Goal: Transaction & Acquisition: Book appointment/travel/reservation

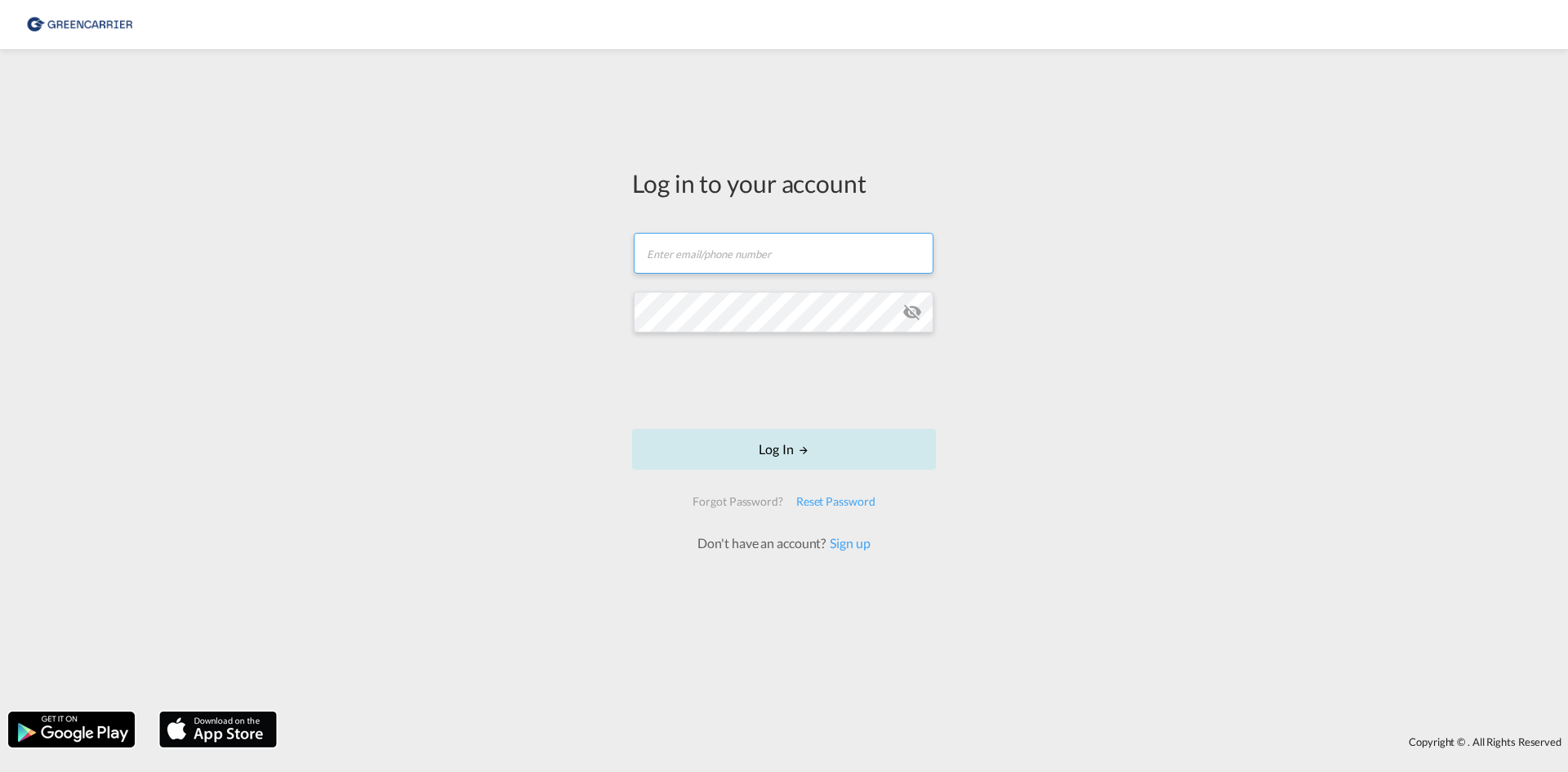
type input "[EMAIL_ADDRESS][DOMAIN_NAME]"
click at [757, 442] on button "Log In" at bounding box center [784, 449] width 304 height 41
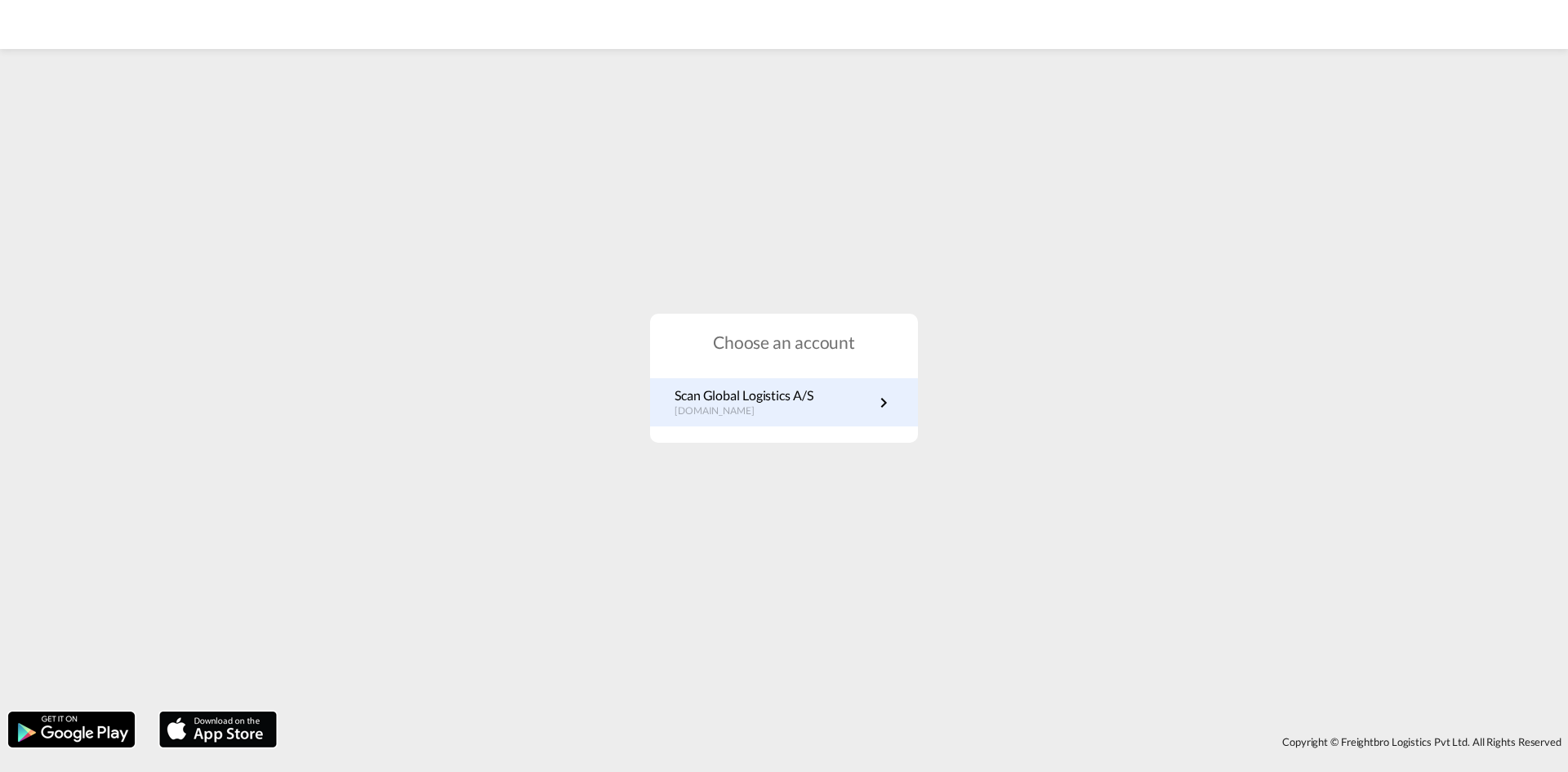
click at [791, 411] on p "[DOMAIN_NAME]" at bounding box center [744, 411] width 139 height 14
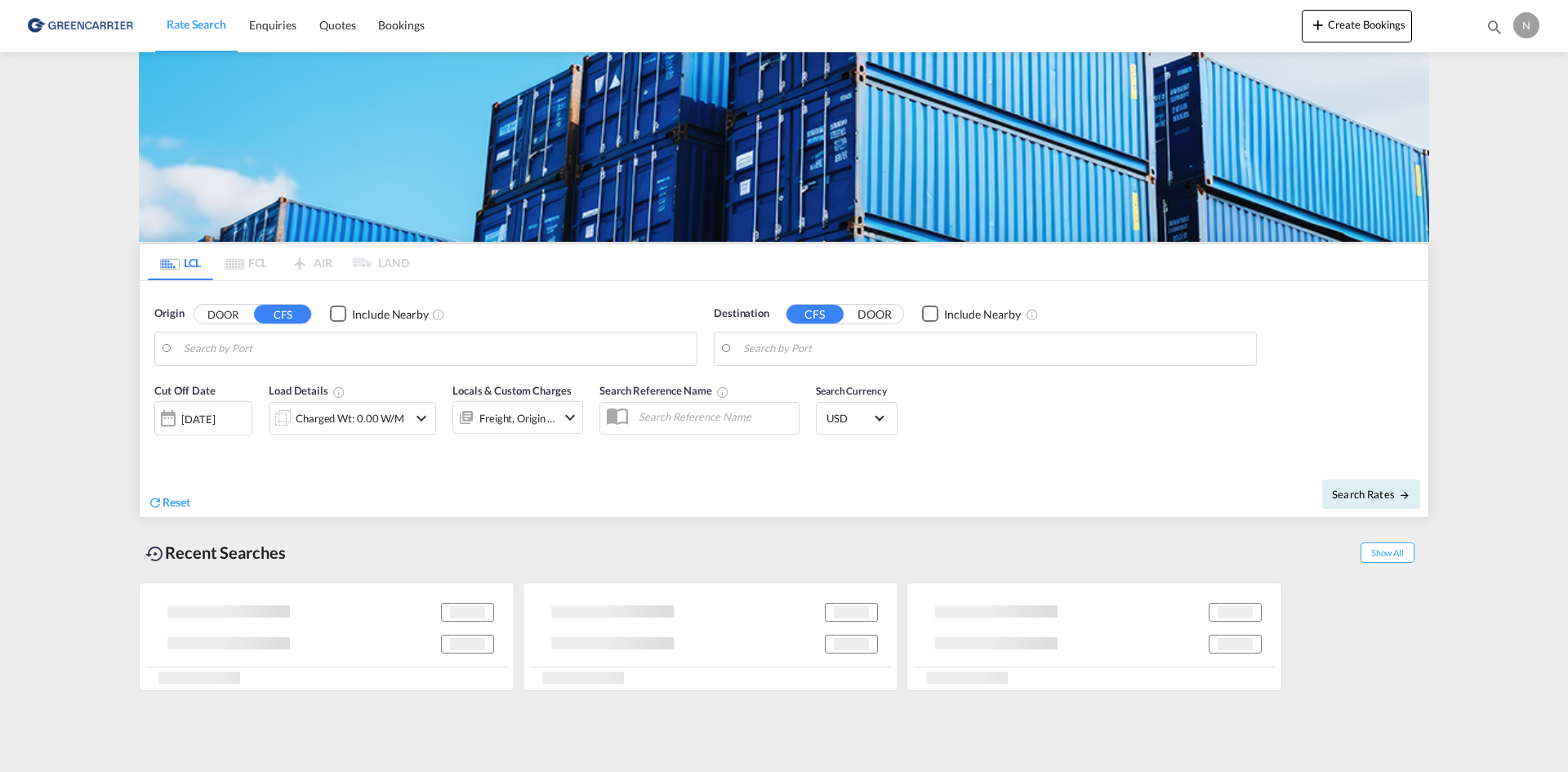
type input "[GEOGRAPHIC_DATA], [GEOGRAPHIC_DATA]"
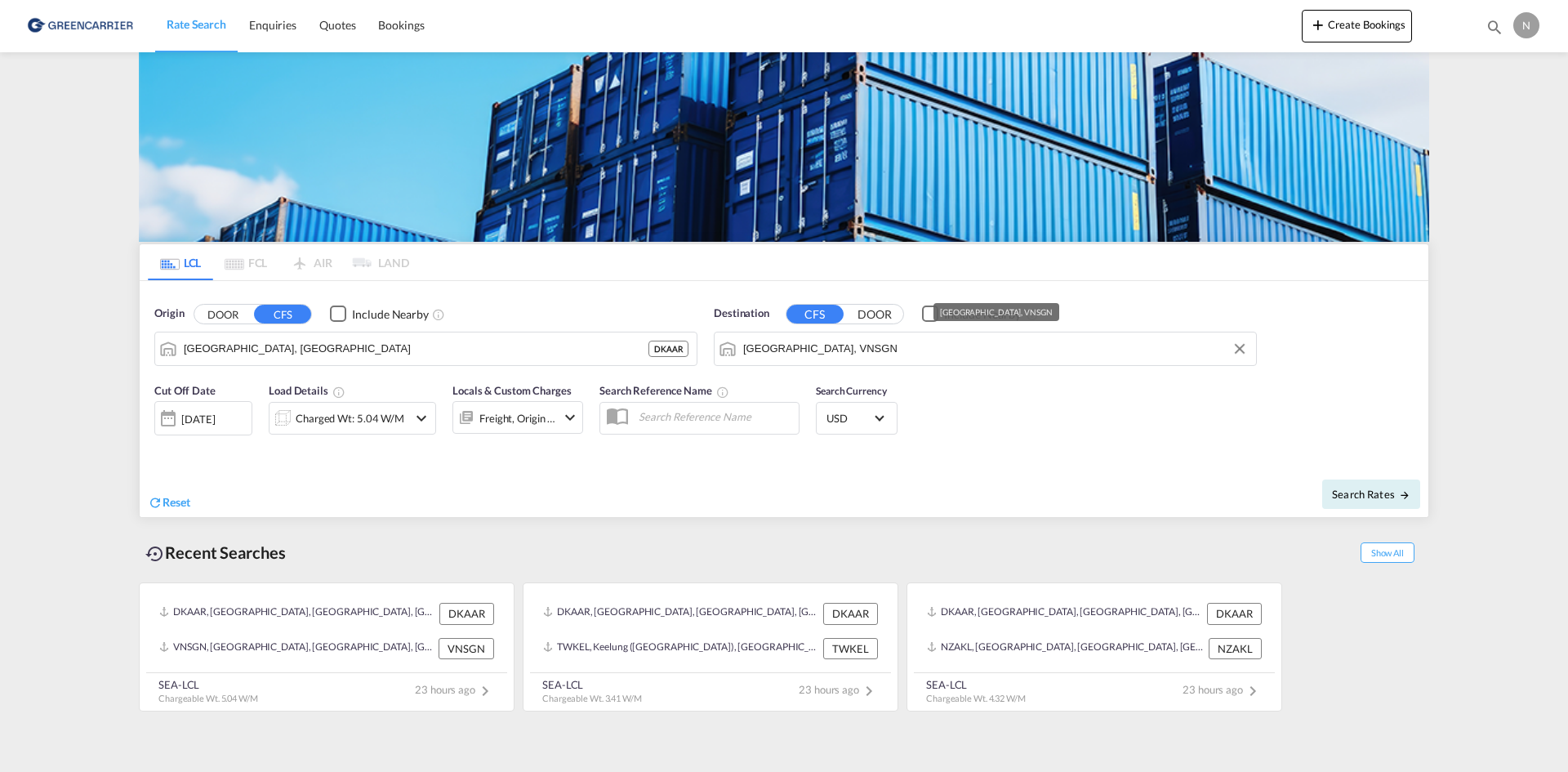
click at [753, 346] on input "[GEOGRAPHIC_DATA], VNSGN" at bounding box center [996, 348] width 505 height 24
drag, startPoint x: 816, startPoint y: 383, endPoint x: 805, endPoint y: 372, distance: 15.6
click at [816, 382] on div "Alexandria (El Iskandariya) Egypt EGALY" at bounding box center [870, 394] width 310 height 49
type input "Alexandria (El Iskandariya), EGALY"
click at [331, 420] on div "Charged Wt: 5.04 W/M" at bounding box center [349, 418] width 108 height 23
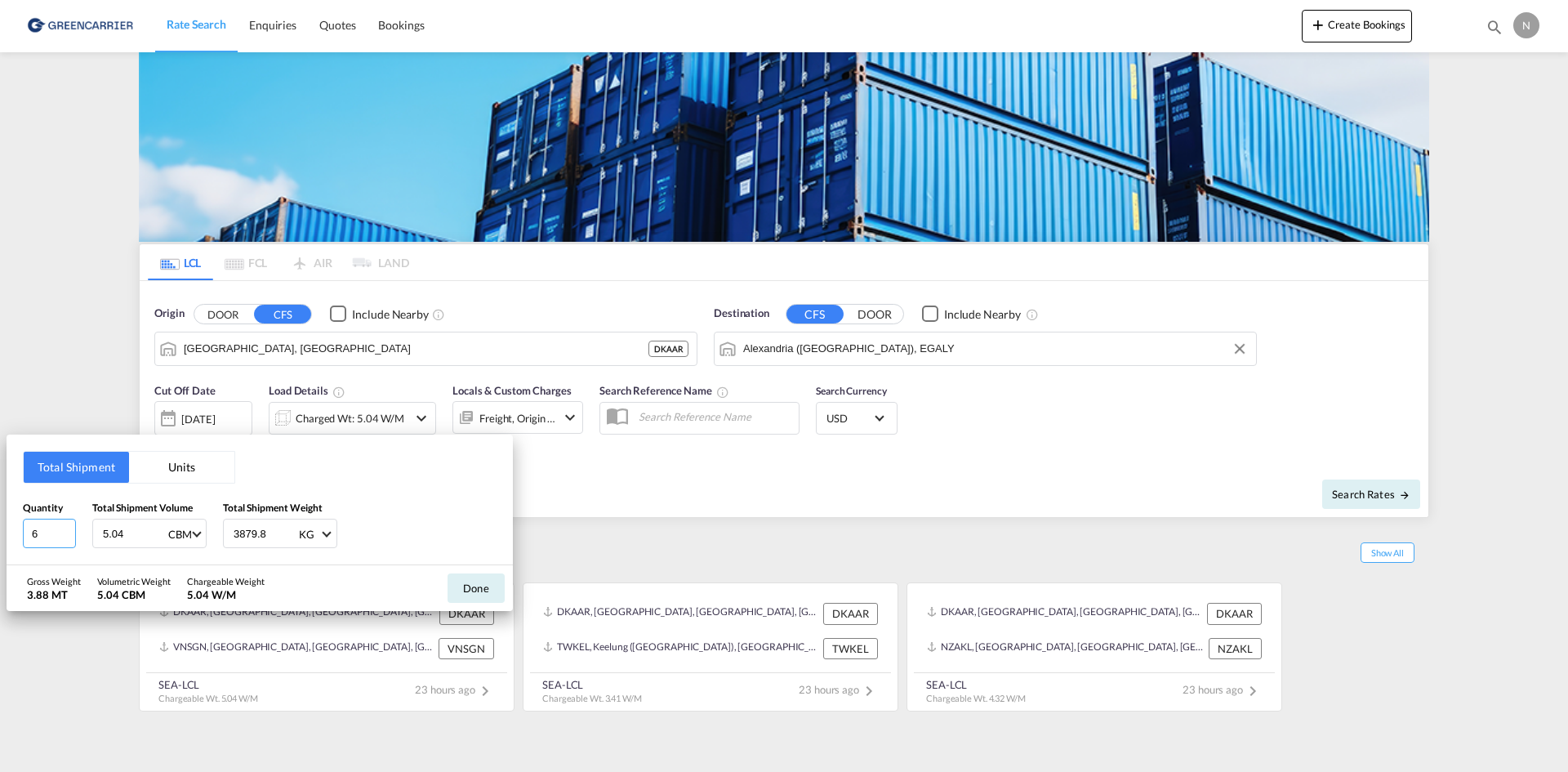
click at [64, 532] on input "6" at bounding box center [49, 533] width 53 height 29
type input "7"
click at [64, 532] on input "7" at bounding box center [49, 533] width 53 height 29
click at [113, 532] on input "5.04" at bounding box center [134, 533] width 65 height 28
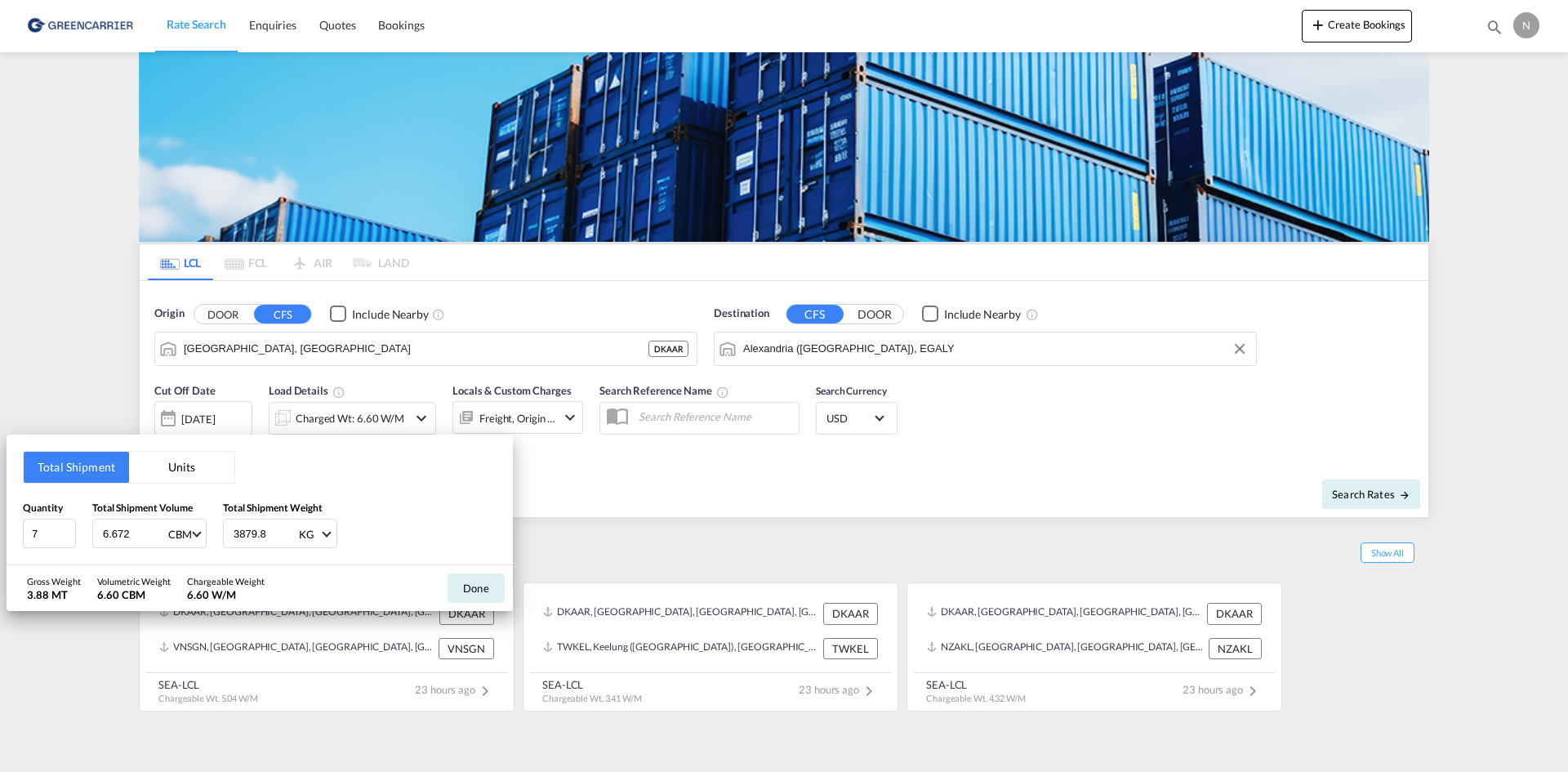
type input "6.672"
type input "3"
type input "2013.360"
click at [482, 587] on button "Done" at bounding box center [477, 588] width 57 height 29
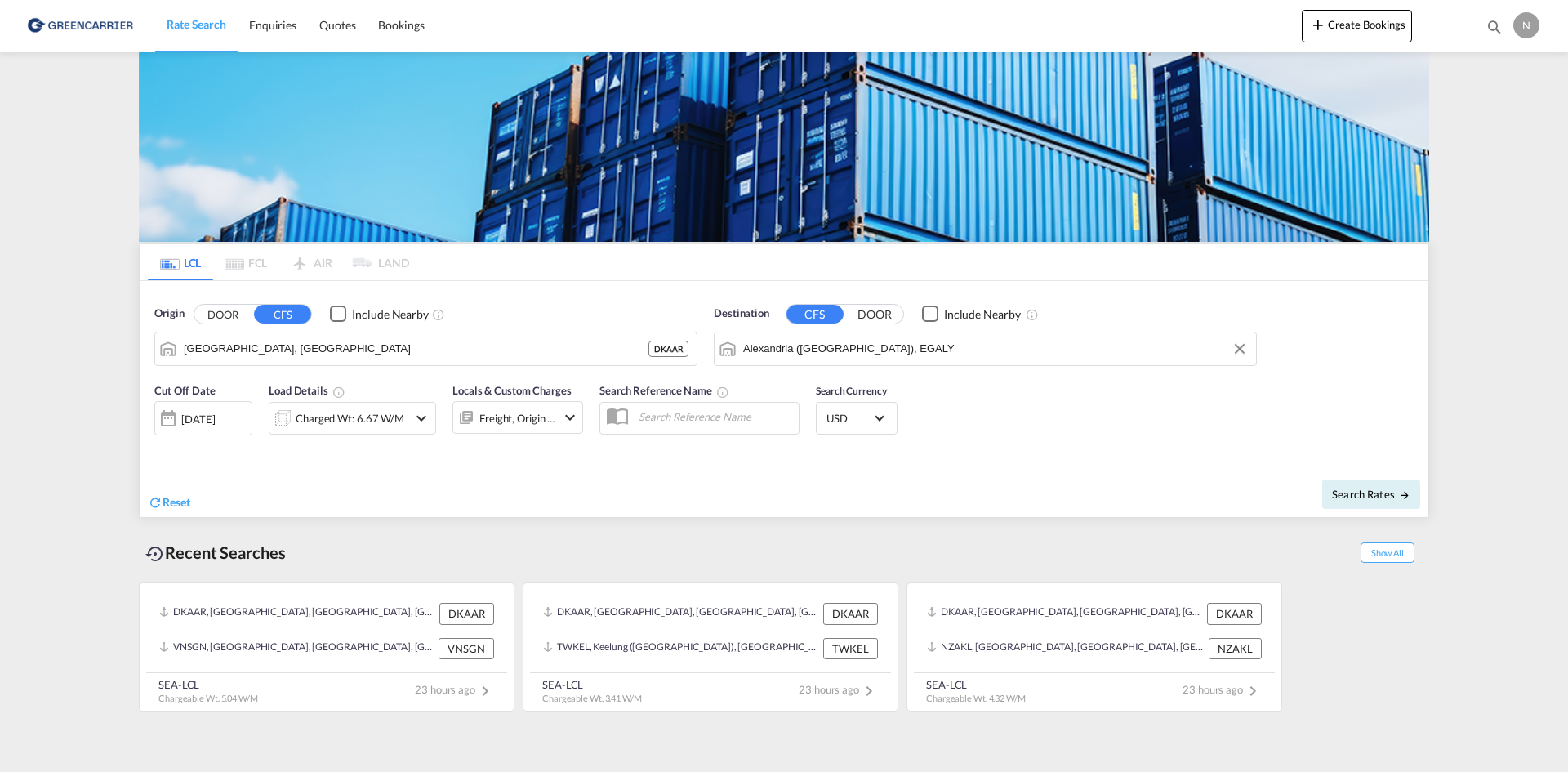
click at [529, 419] on div "Freight, Origin +1" at bounding box center [518, 418] width 77 height 23
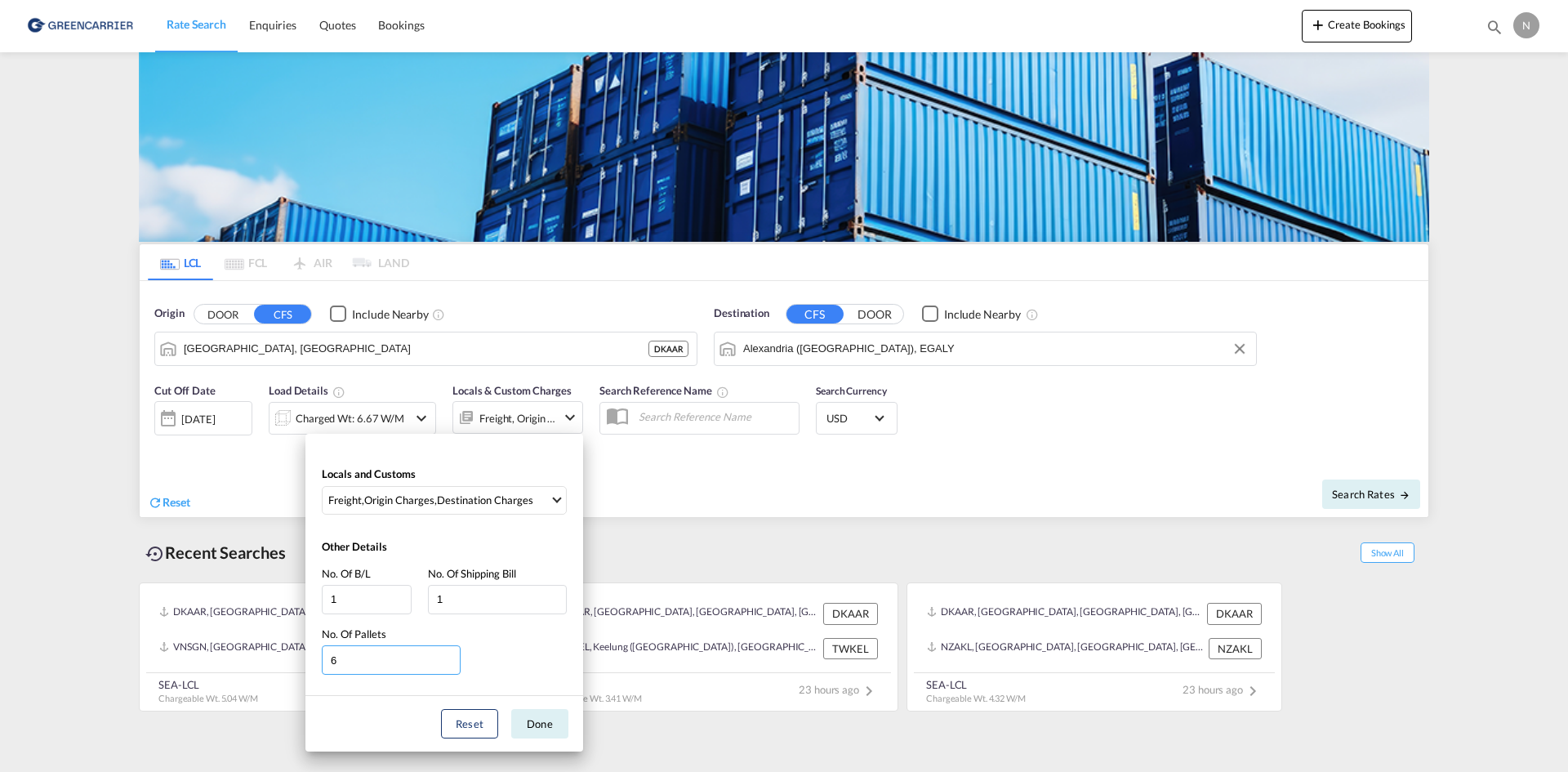
click at [451, 655] on input "6" at bounding box center [392, 660] width 139 height 29
type input "7"
click at [451, 655] on input "7" at bounding box center [392, 660] width 139 height 29
click at [529, 726] on button "Done" at bounding box center [540, 723] width 57 height 29
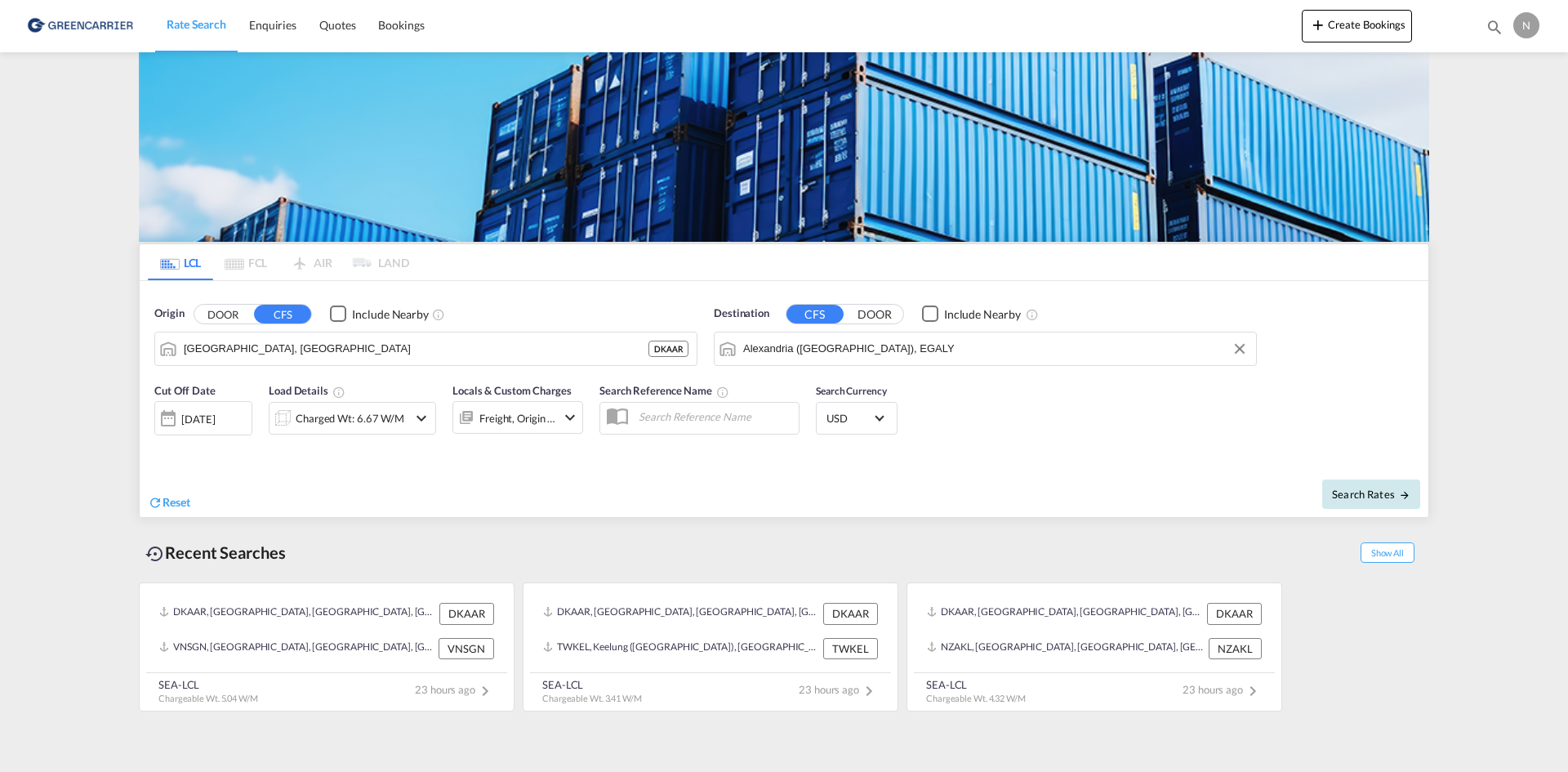
click at [1371, 495] on span "Search Rates" at bounding box center [1371, 494] width 78 height 13
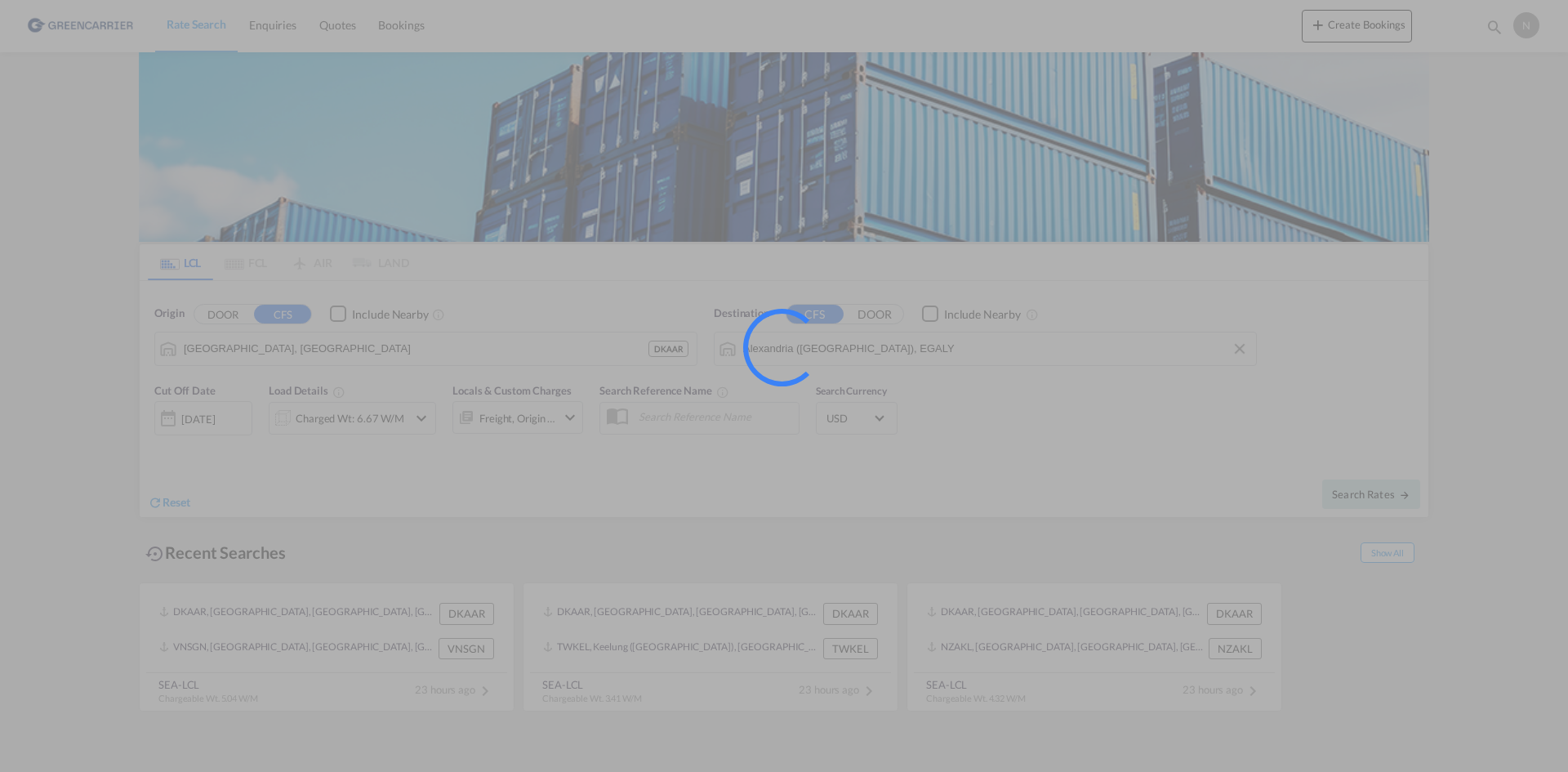
type input "DKAAR to EGALY / 26 Aug 2025"
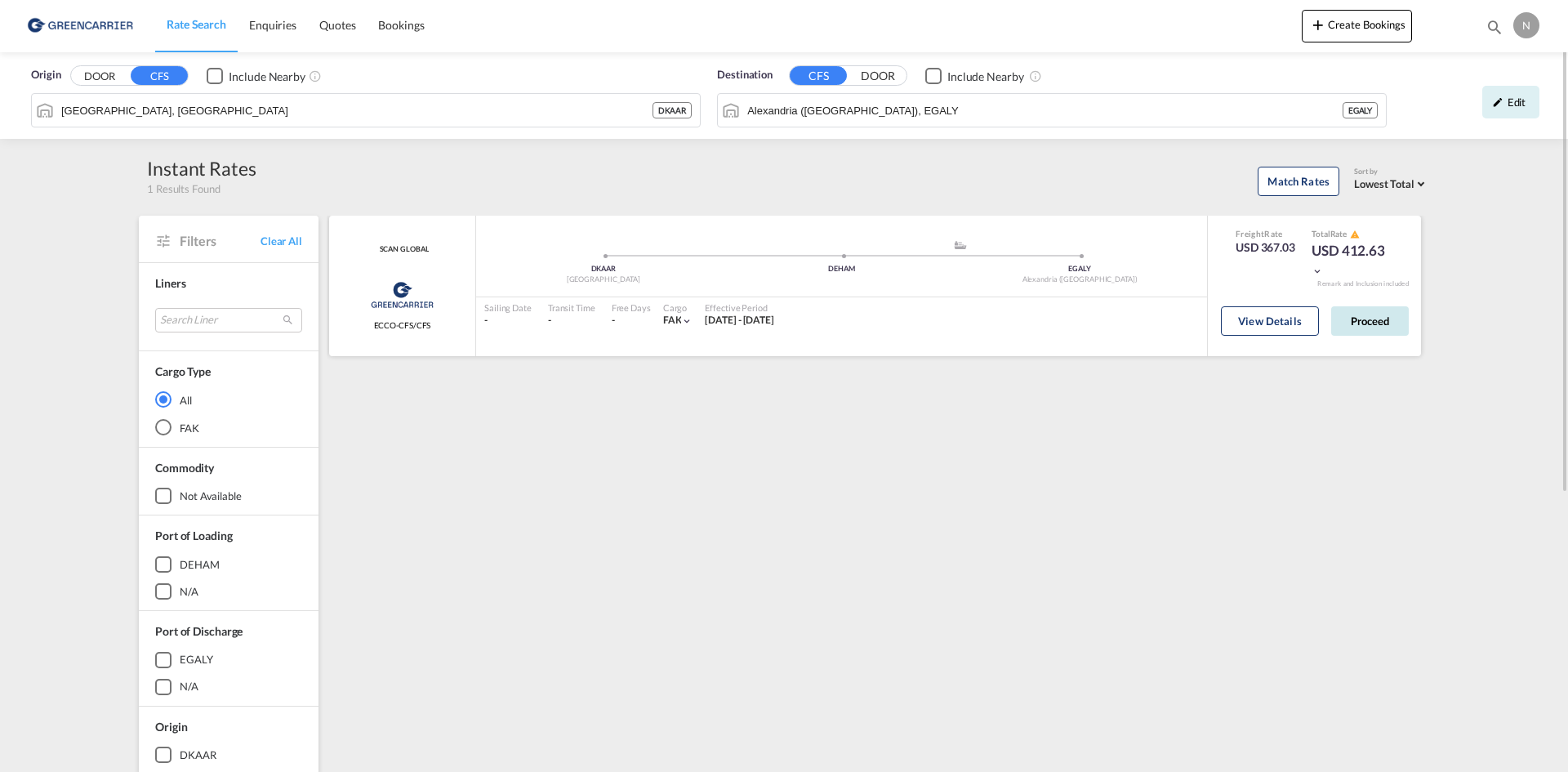
click at [1350, 323] on button "Proceed" at bounding box center [1370, 321] width 77 height 29
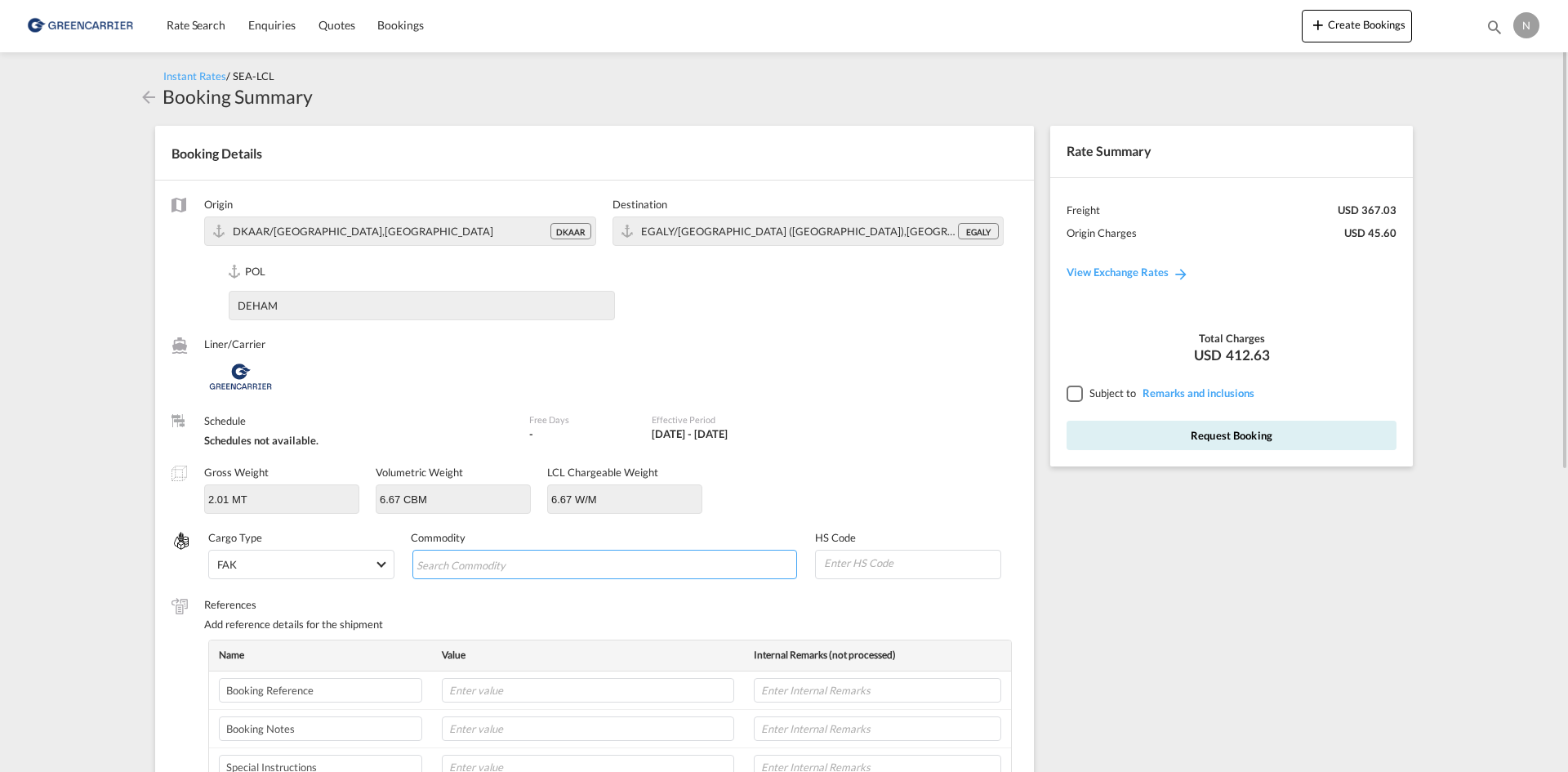
click at [469, 560] on input "Search Commodity" at bounding box center [492, 565] width 149 height 26
type input "EMZYMES"
type input "350790"
click at [496, 691] on input "text" at bounding box center [588, 690] width 293 height 24
paste input "CPH32106746"
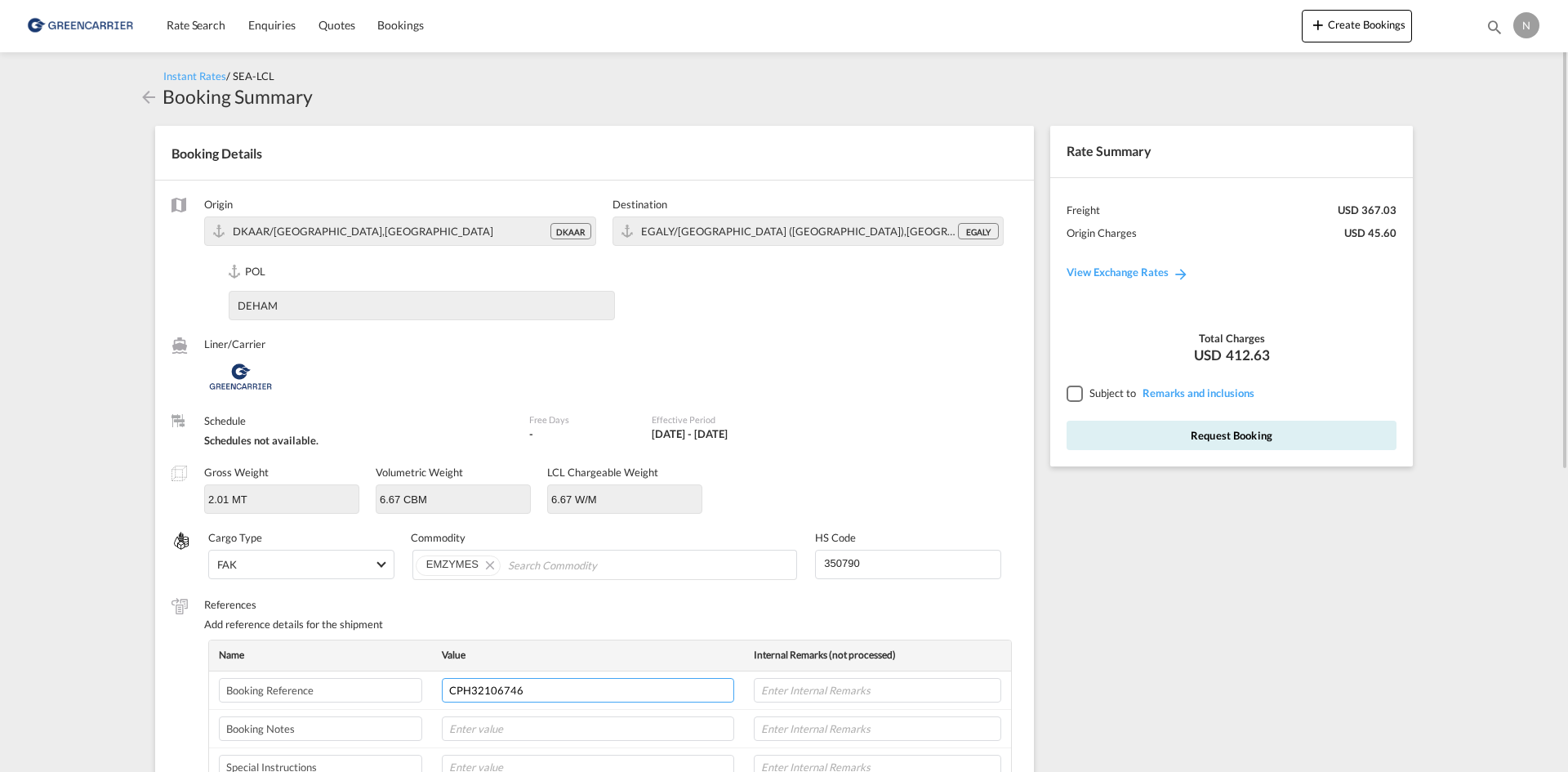
type input "CPH32106746"
type input "B"
type input "NOVONESIS"
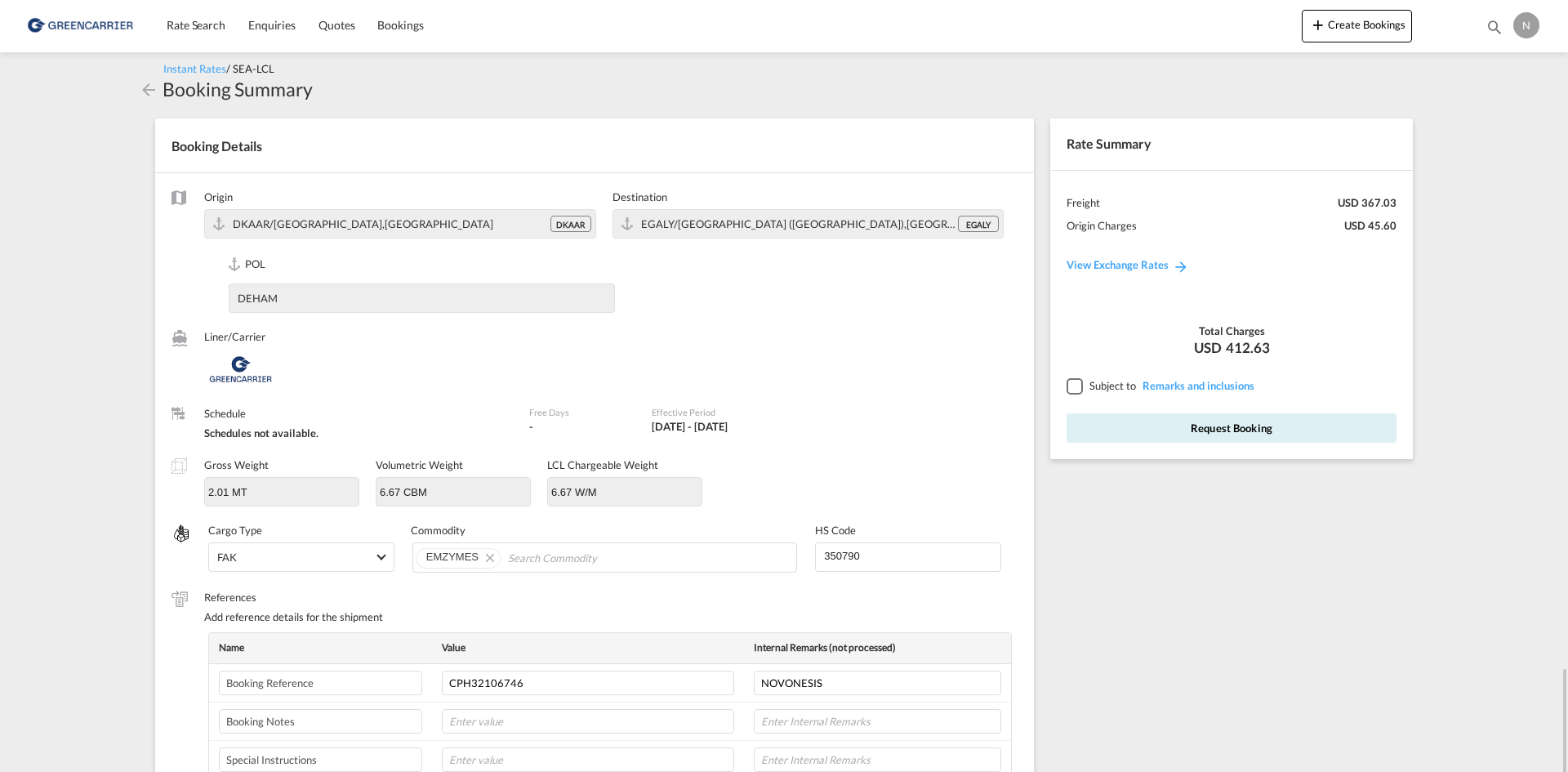
scroll to position [420, 0]
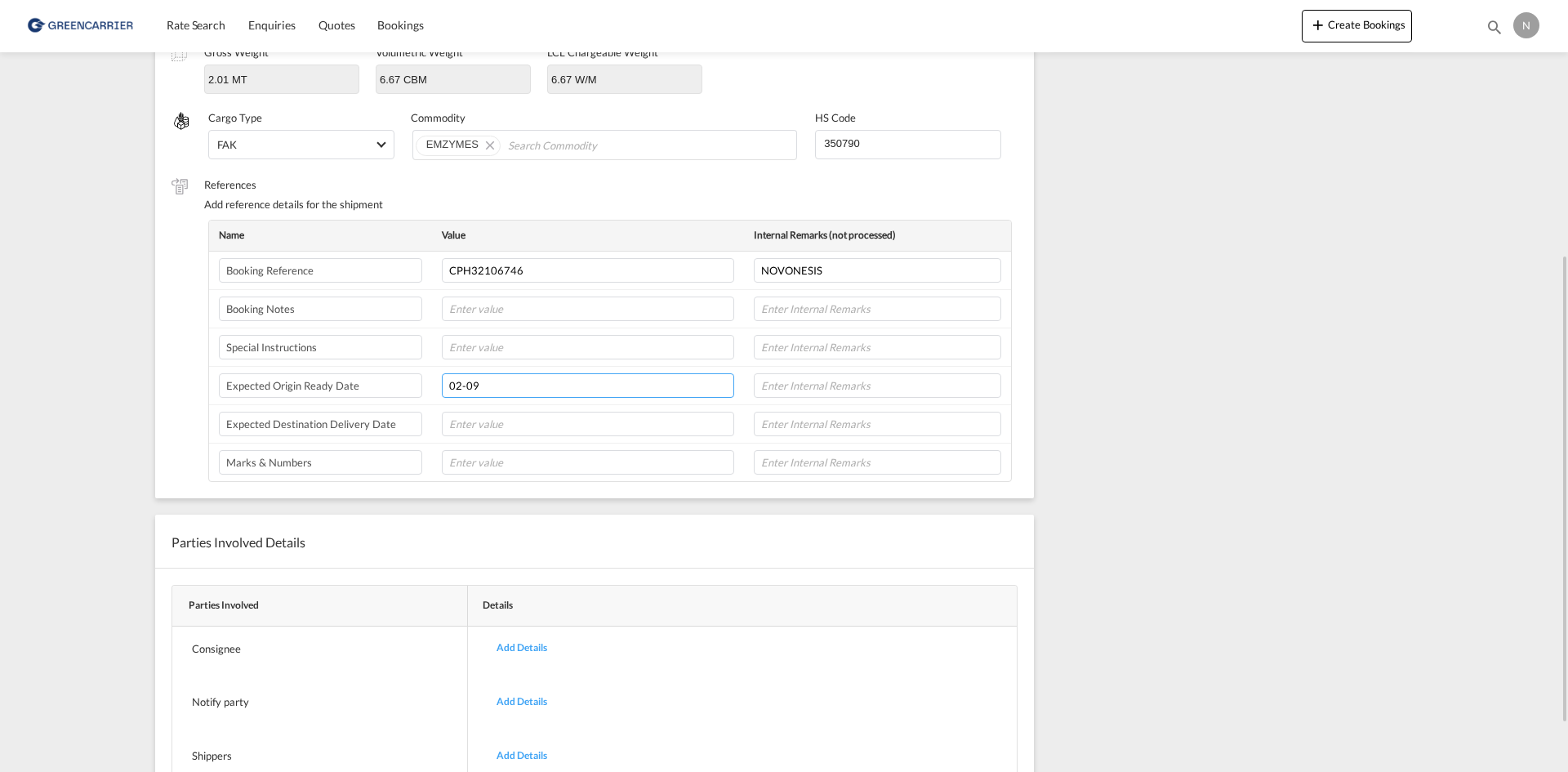
type input "02-09"
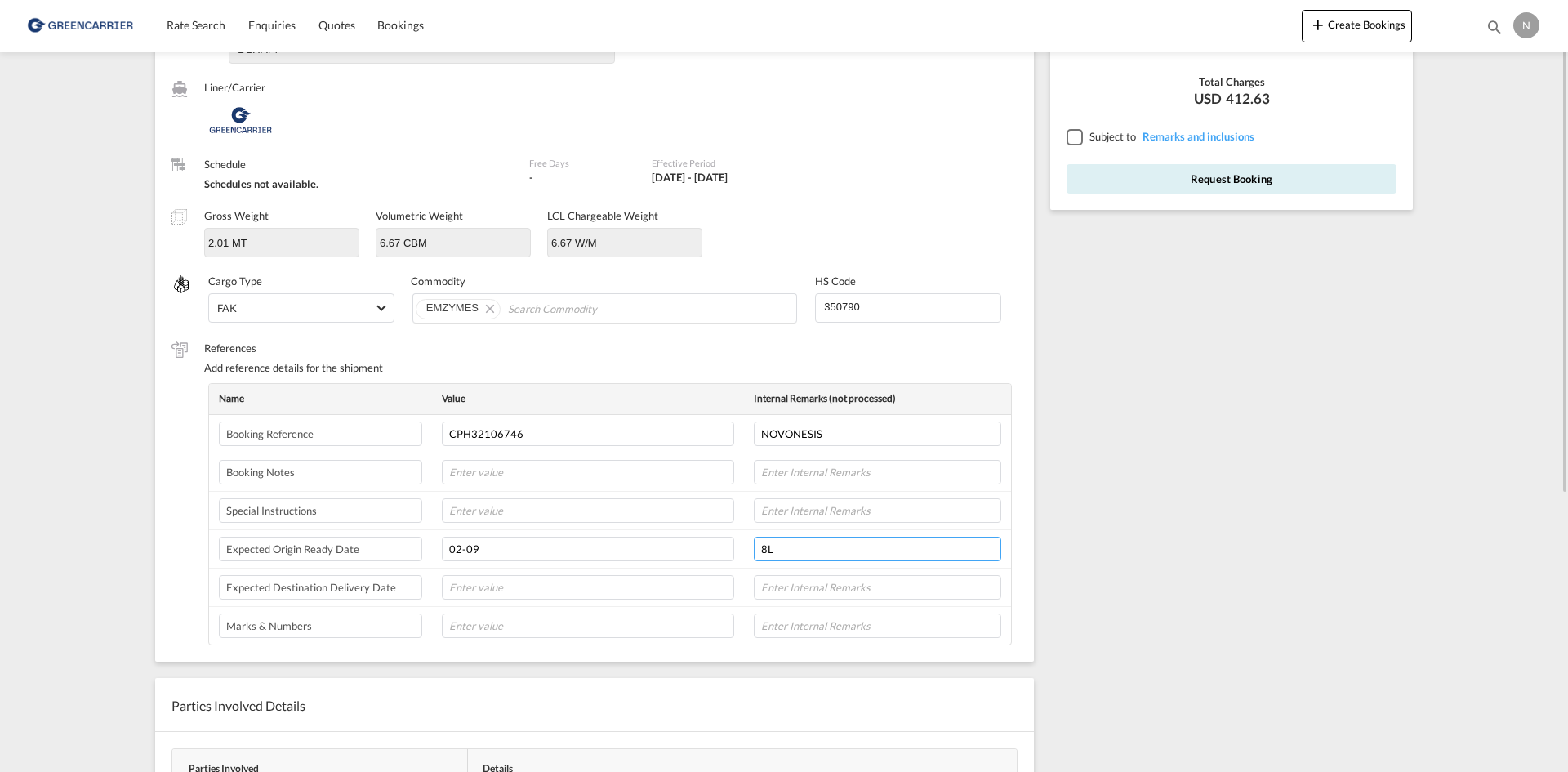
scroll to position [175, 0]
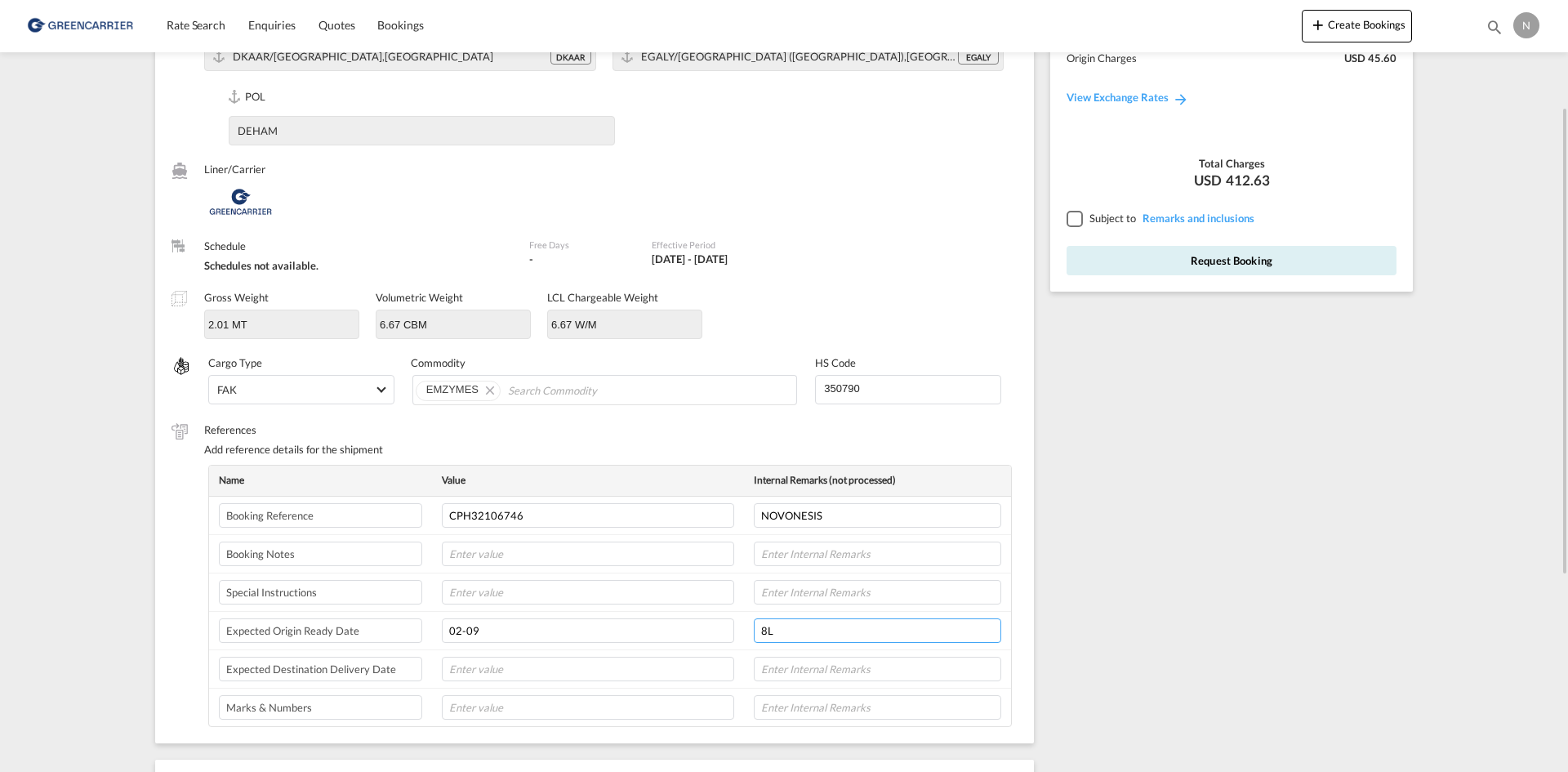
type input "8L"
click at [1077, 222] on div at bounding box center [1075, 218] width 15 height 15
click at [1112, 259] on button "Request Booking" at bounding box center [1232, 260] width 330 height 29
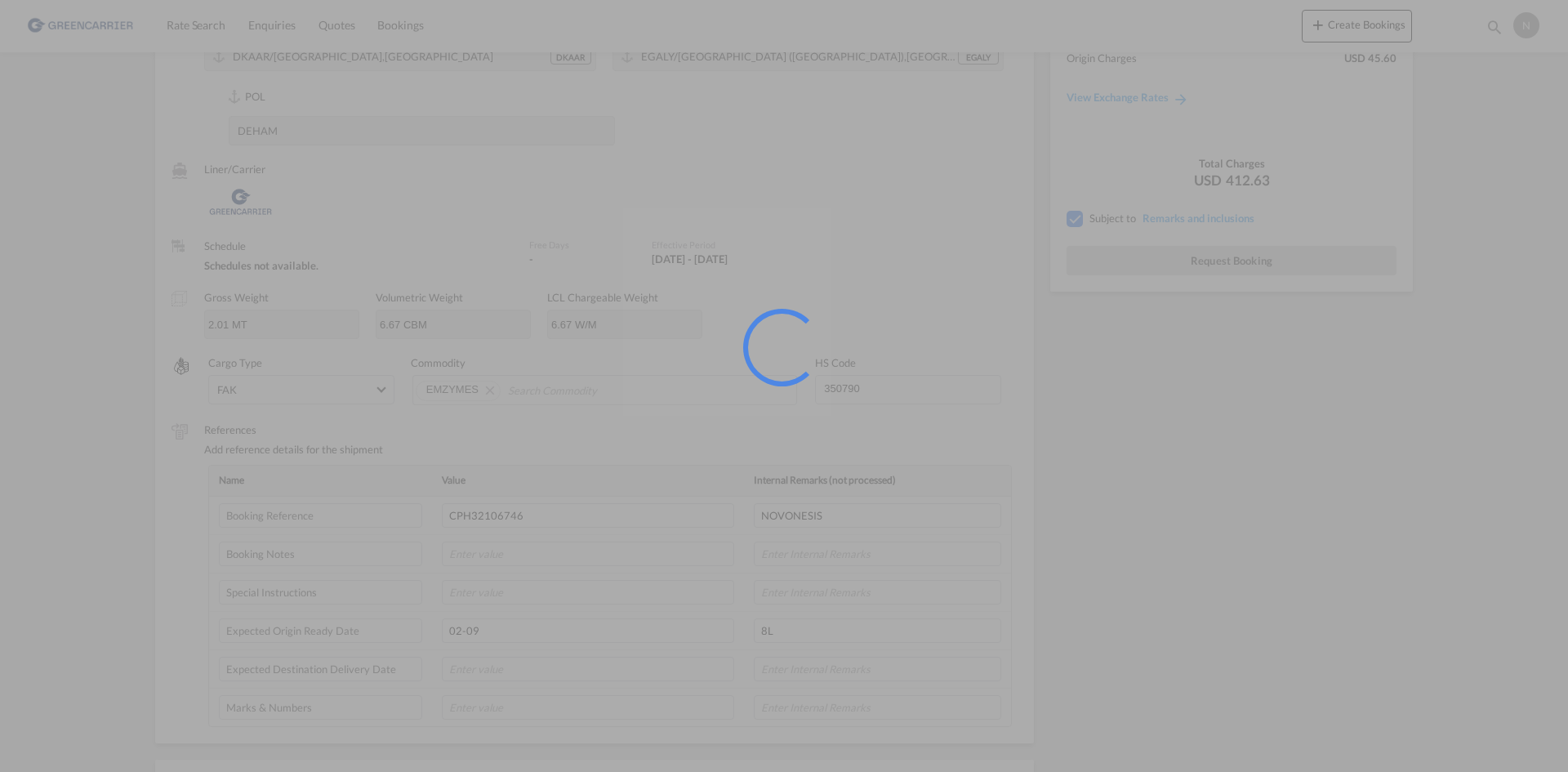
scroll to position [0, 0]
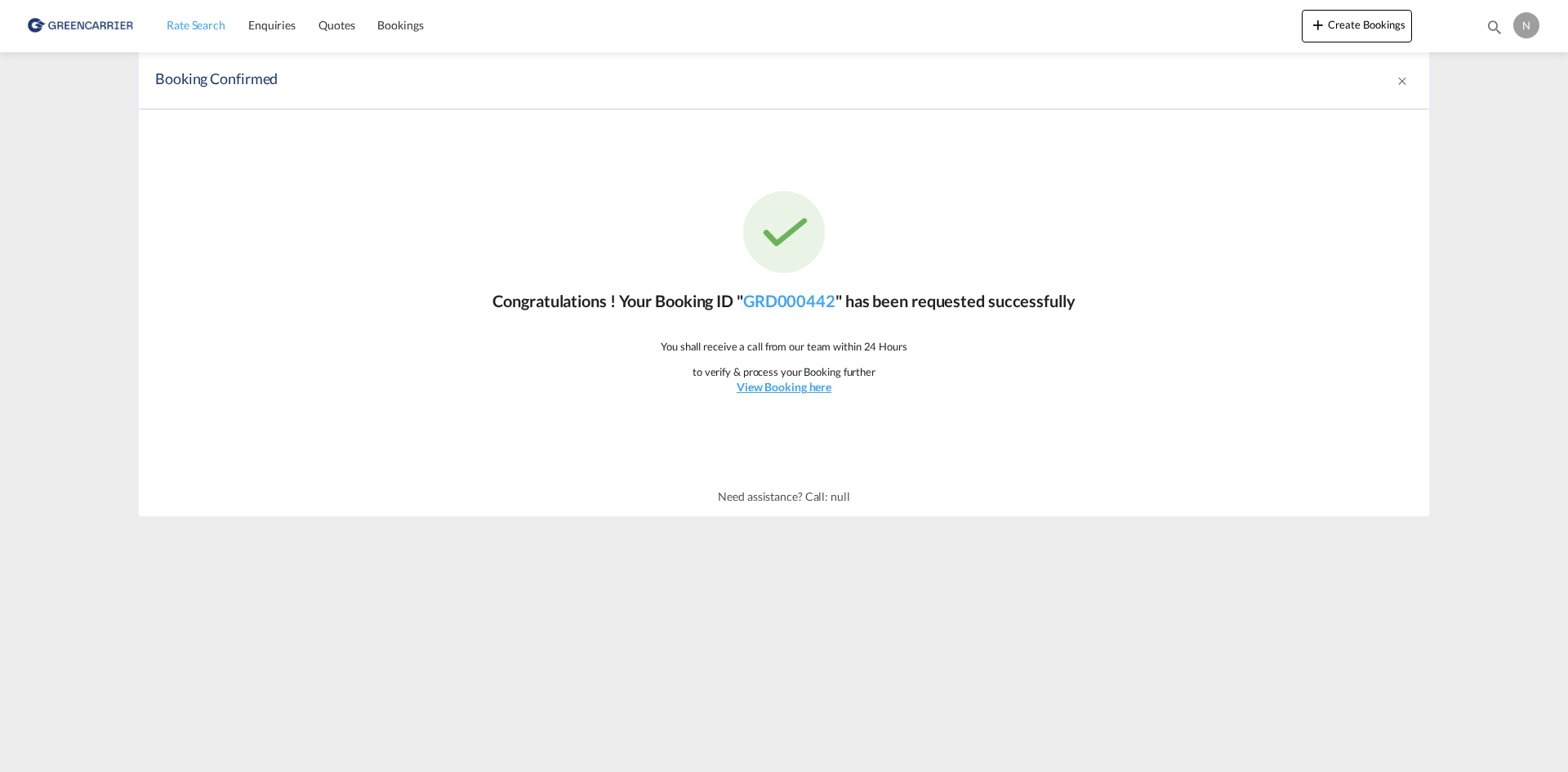
click at [185, 29] on span "Rate Search" at bounding box center [196, 24] width 59 height 14
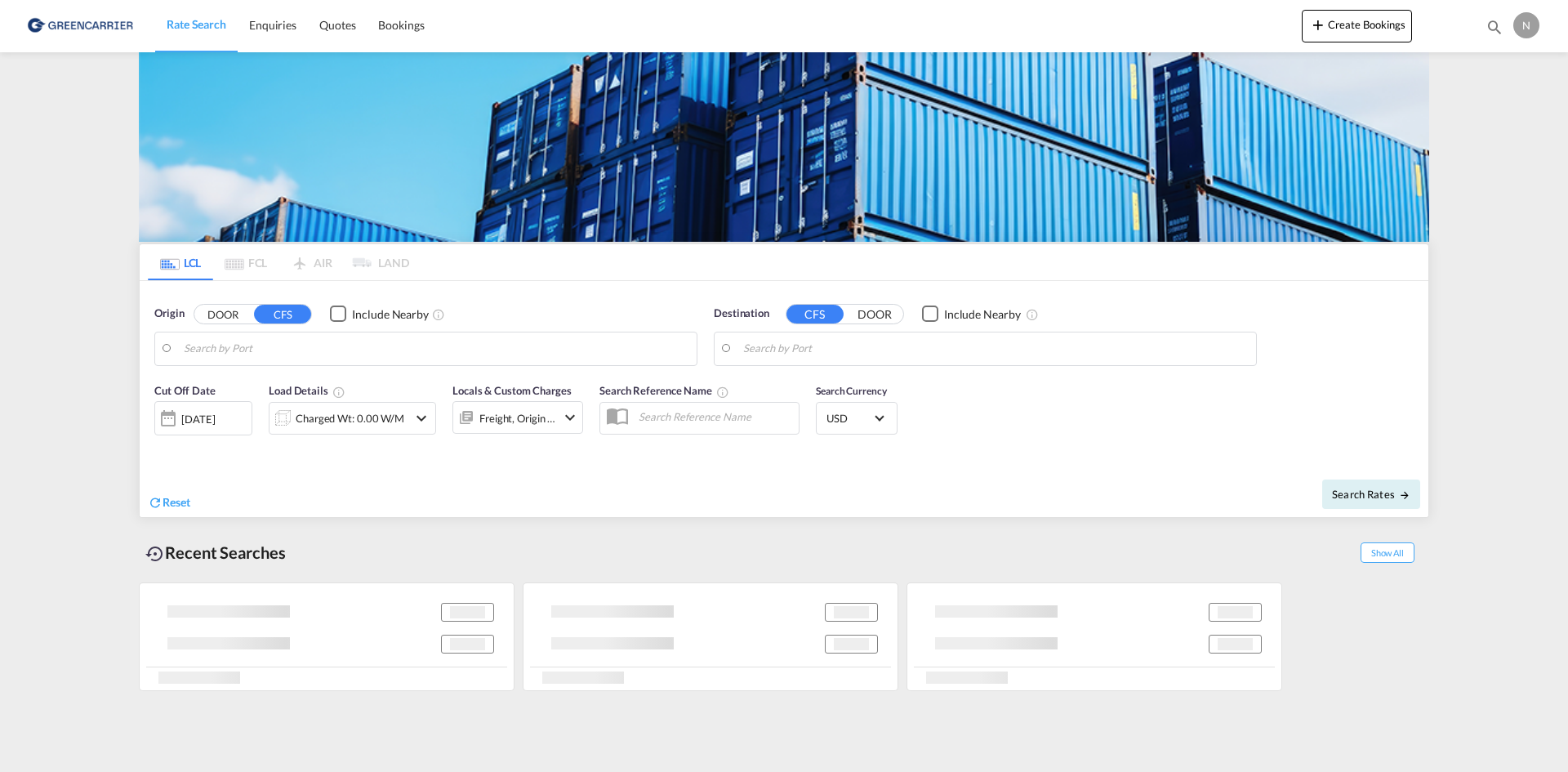
type input "Aarhus, DKAAR"
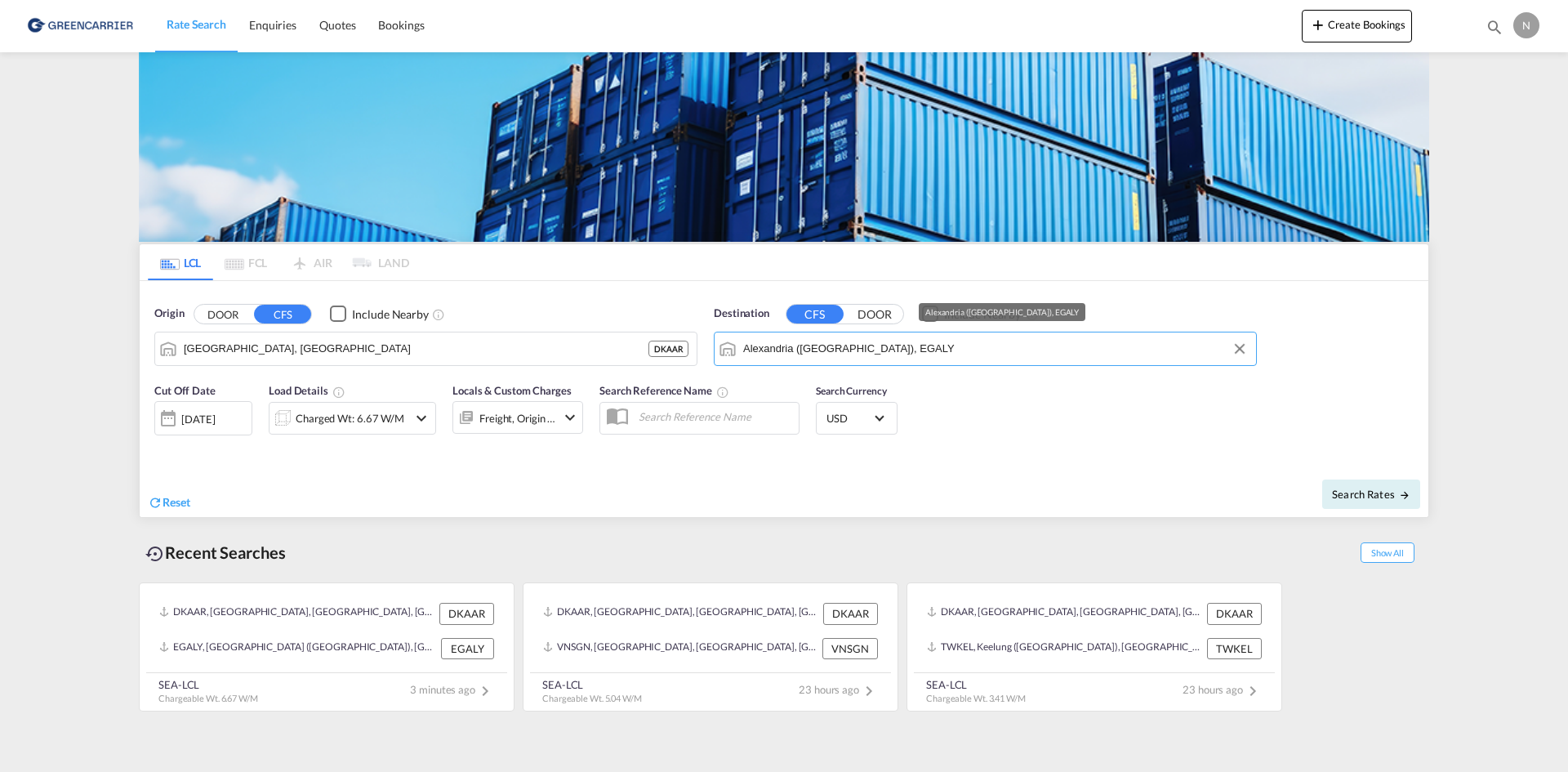
click at [818, 347] on input "Alexandria (El Iskandariya), EGALY" at bounding box center [996, 348] width 505 height 24
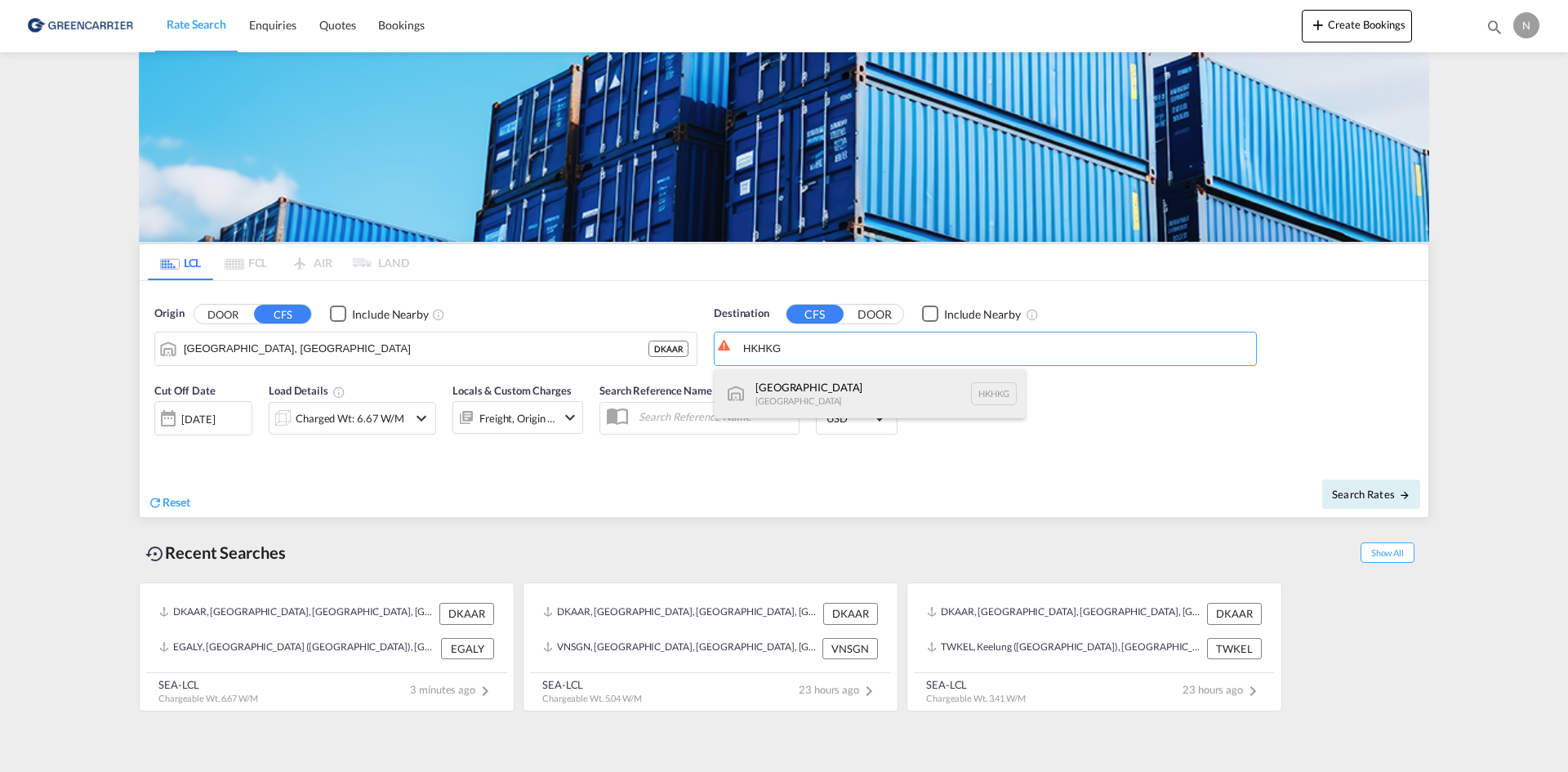
click at [805, 399] on div "Hong Kong Hong Kong HKHKG" at bounding box center [870, 394] width 310 height 49
type input "Hong Kong, HKHKG"
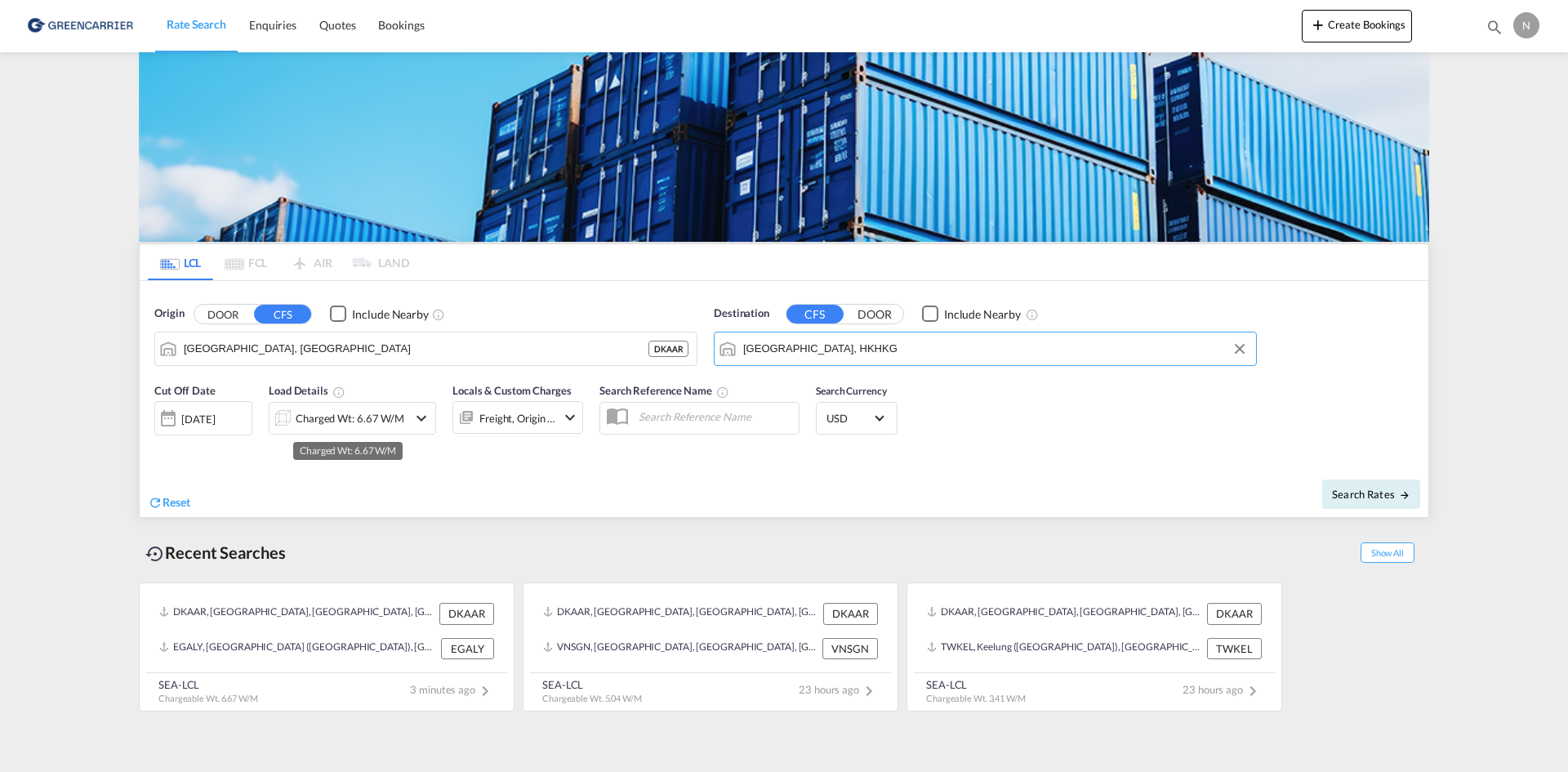
click at [312, 417] on div "Charged Wt: 6.67 W/M" at bounding box center [349, 418] width 108 height 23
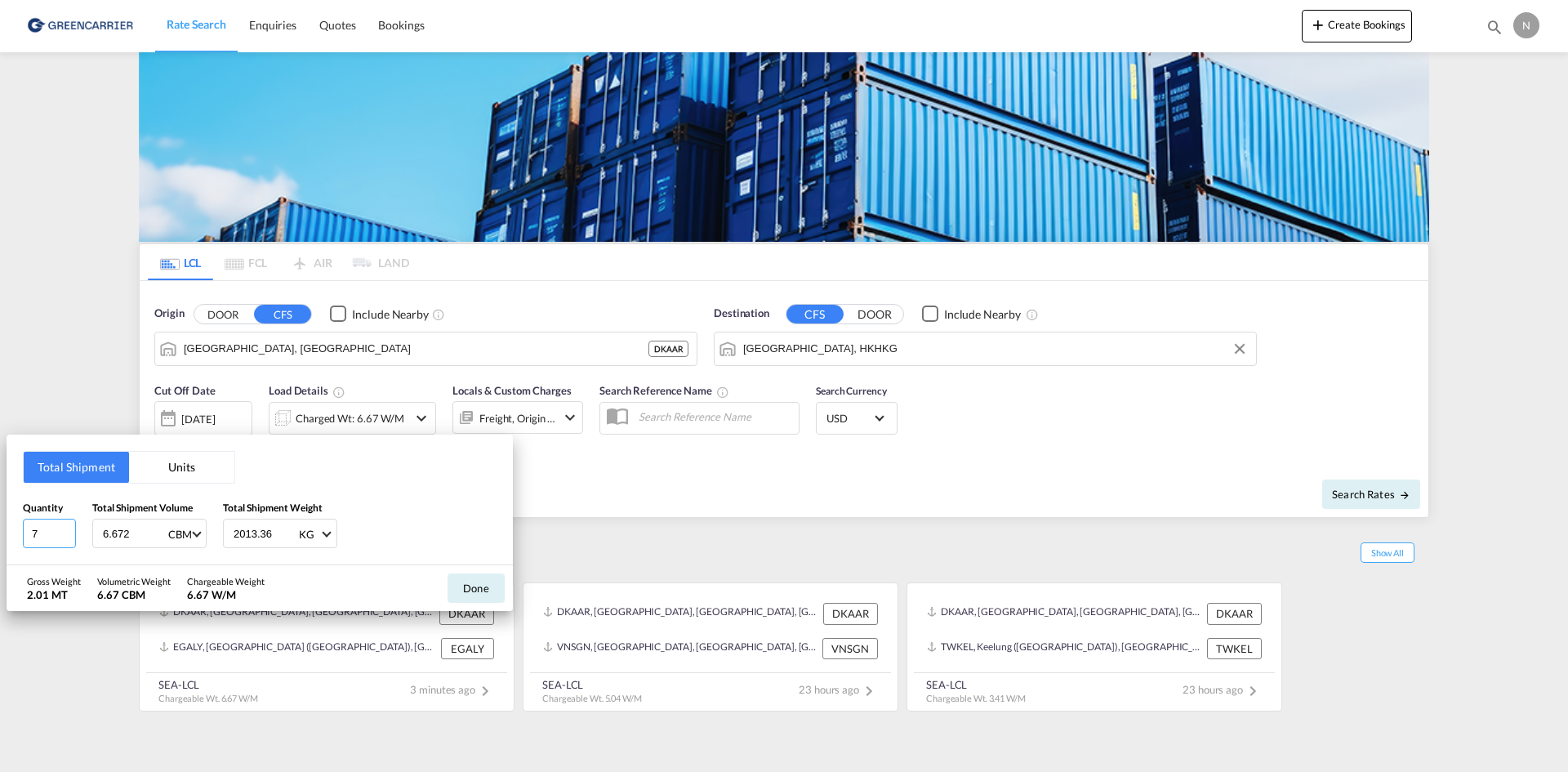
click at [54, 537] on input "7" at bounding box center [49, 533] width 53 height 29
click at [65, 538] on input "6" at bounding box center [49, 533] width 53 height 29
click at [65, 538] on input "5" at bounding box center [49, 533] width 53 height 29
click at [65, 538] on input "4" at bounding box center [49, 533] width 53 height 29
click at [65, 538] on input "3" at bounding box center [49, 533] width 53 height 29
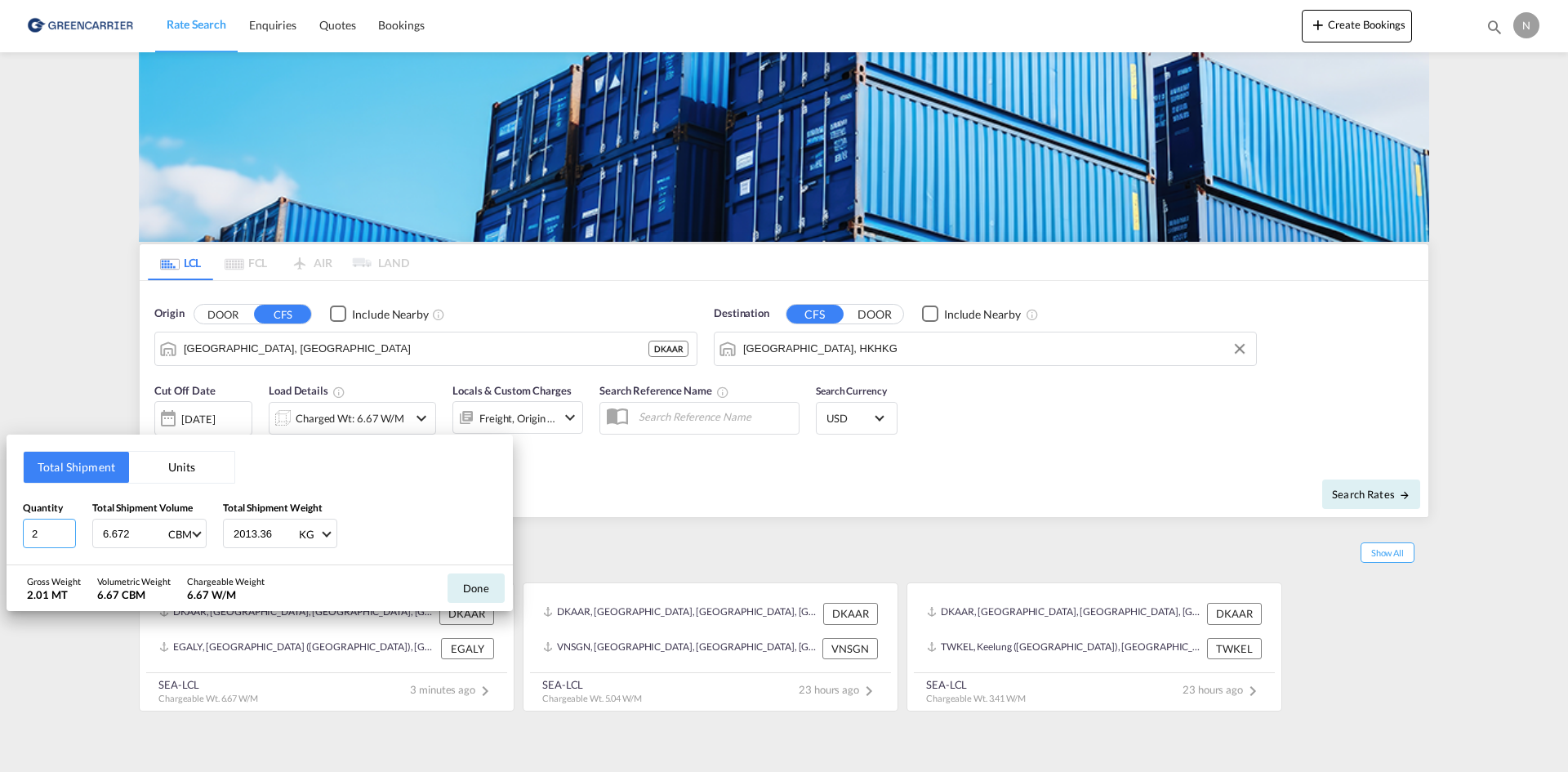
click at [65, 538] on input "2" at bounding box center [49, 533] width 53 height 29
type input "1"
click at [65, 538] on input "1" at bounding box center [49, 533] width 53 height 29
click at [117, 533] on input "6.672" at bounding box center [134, 533] width 65 height 28
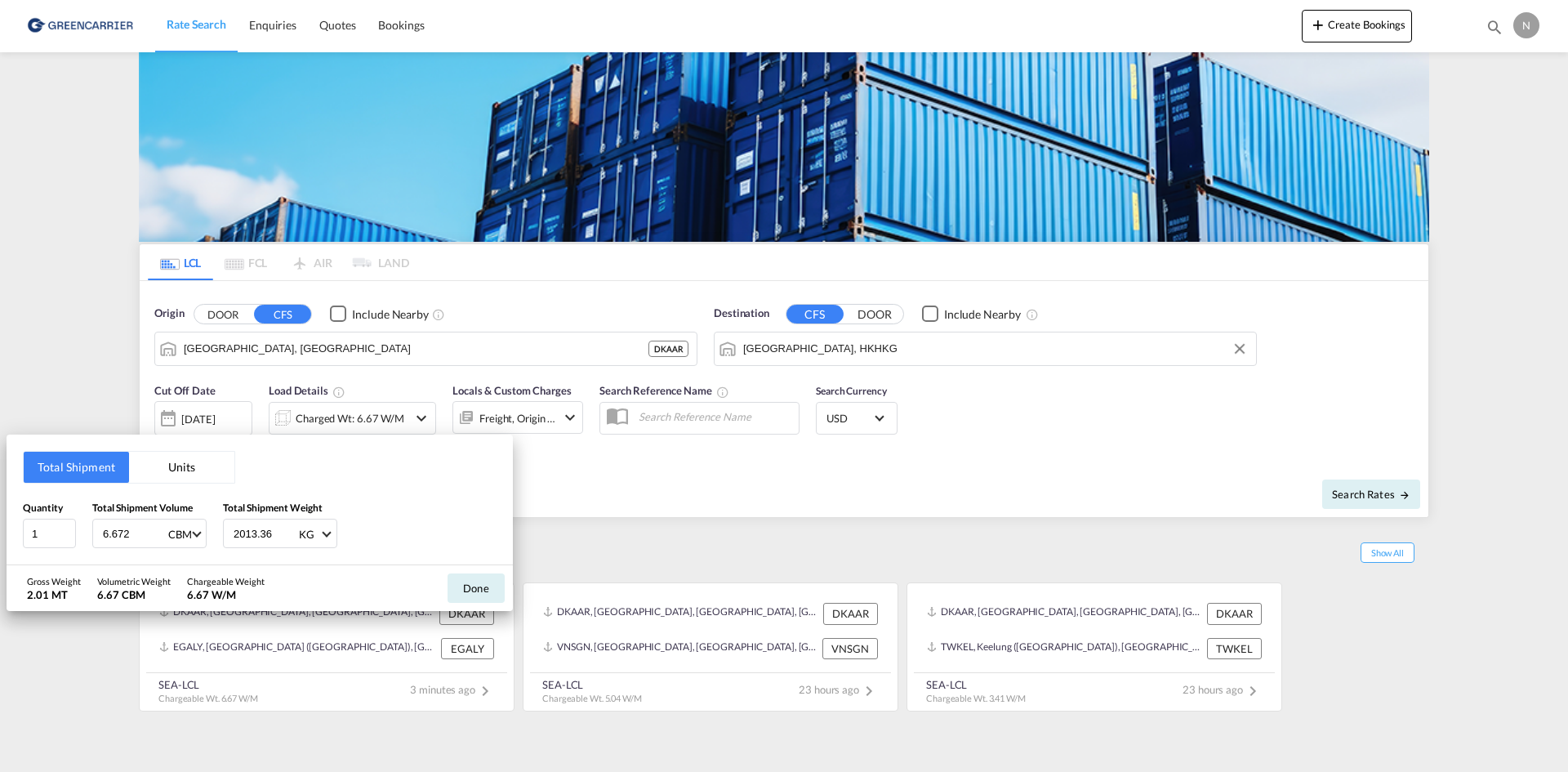
click at [112, 543] on input "6.672" at bounding box center [134, 533] width 65 height 28
type input "0.557"
type input "235.200"
click at [482, 594] on button "Done" at bounding box center [477, 588] width 57 height 29
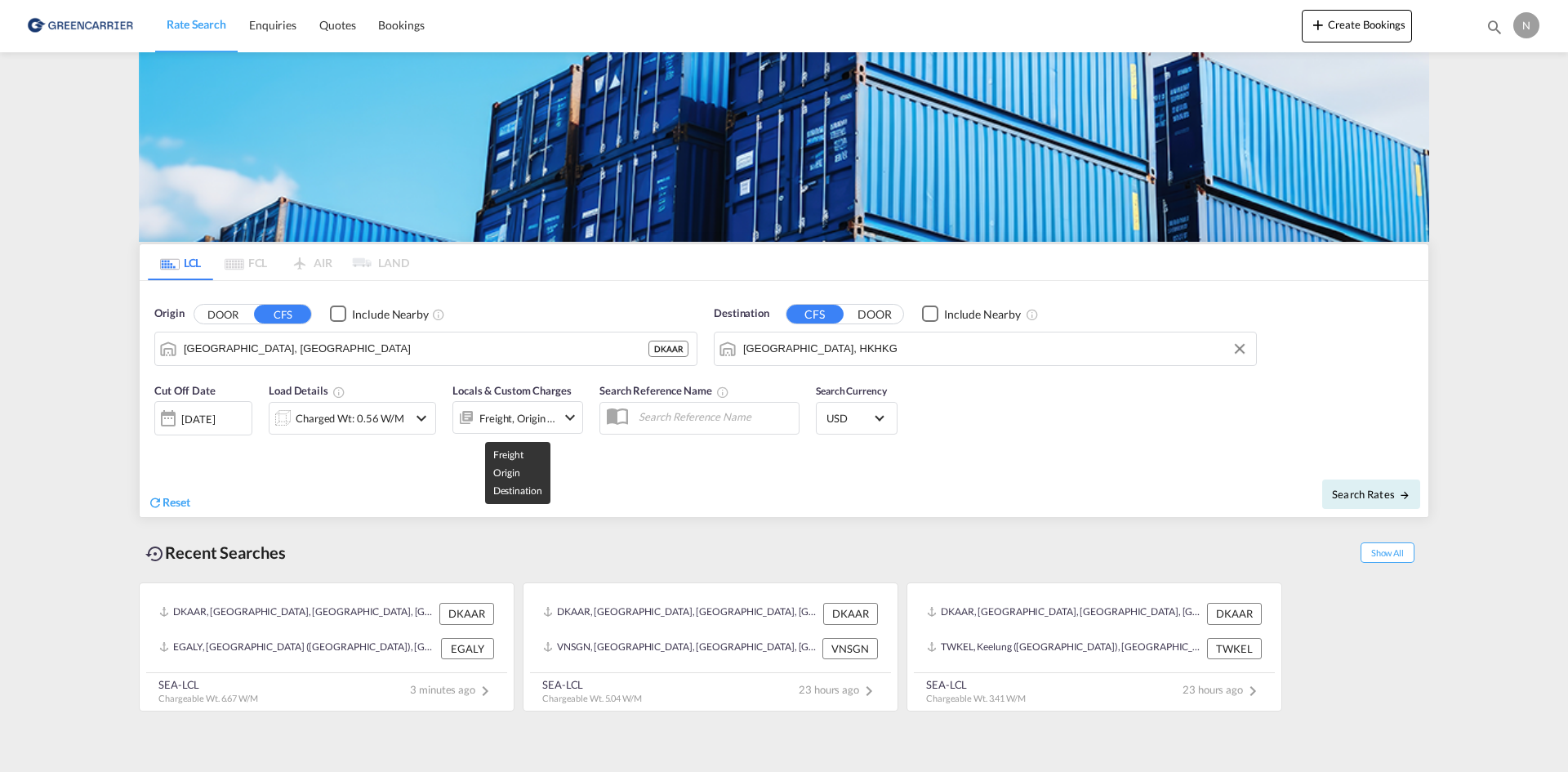
click at [534, 420] on div "Freight, Origin +1" at bounding box center [518, 418] width 77 height 23
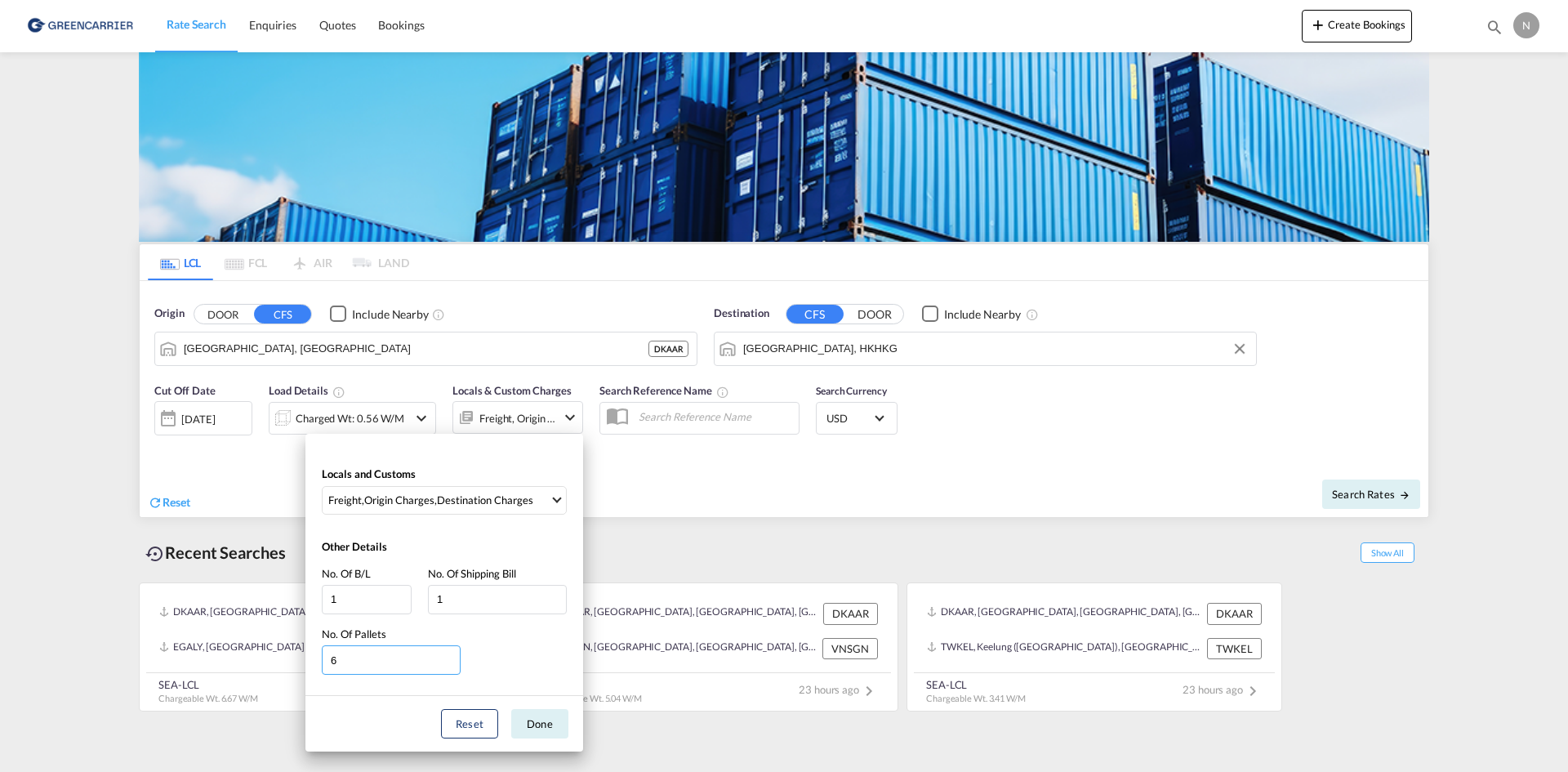
click at [450, 667] on input "6" at bounding box center [392, 660] width 139 height 29
click at [451, 665] on input "5" at bounding box center [392, 660] width 139 height 29
click at [451, 660] on input "6" at bounding box center [392, 660] width 139 height 29
click at [451, 667] on input "6" at bounding box center [392, 660] width 139 height 29
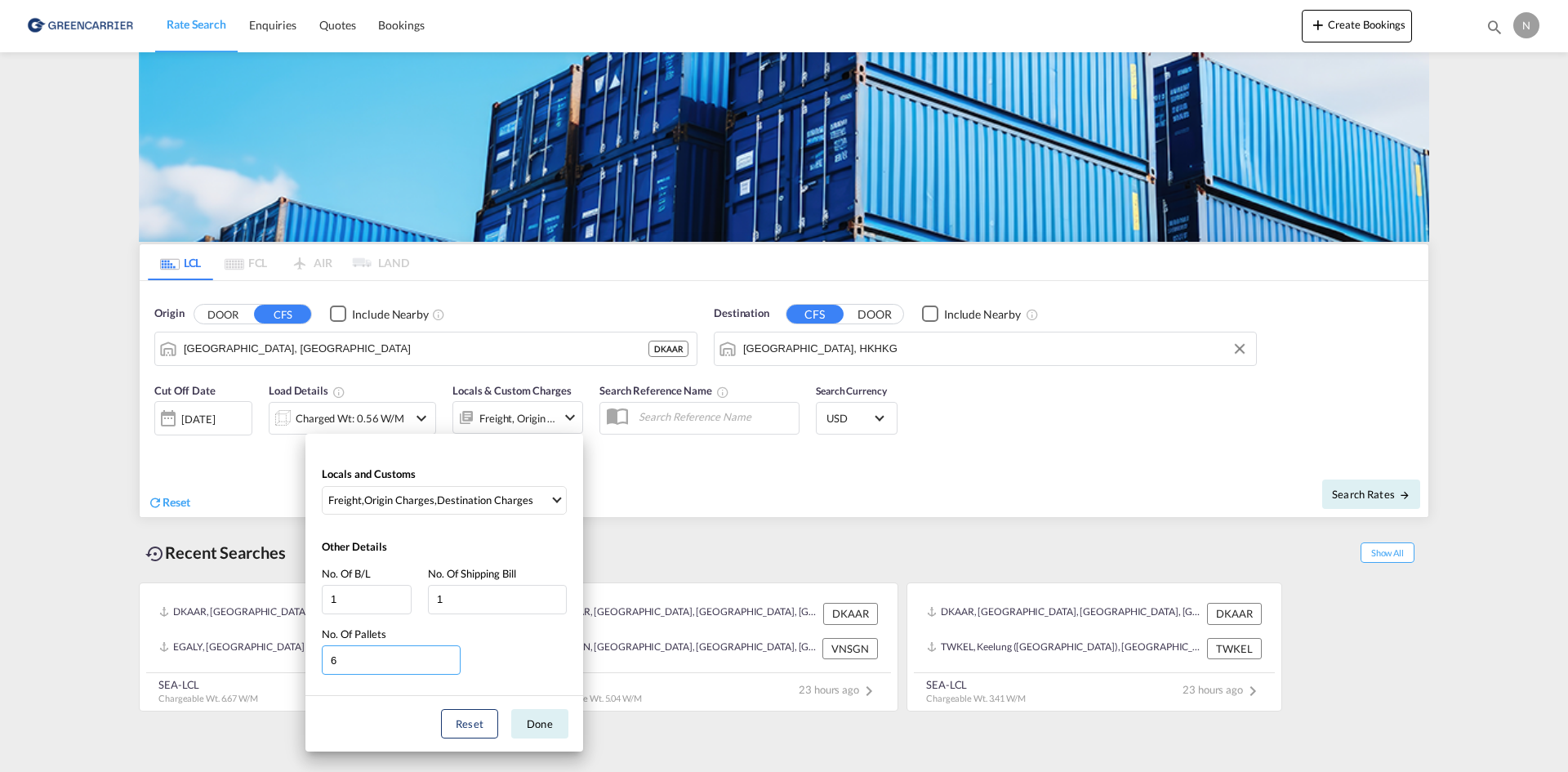
click at [451, 667] on input "6" at bounding box center [392, 660] width 139 height 29
click at [451, 662] on input "5" at bounding box center [392, 660] width 139 height 29
click at [451, 662] on input "4" at bounding box center [392, 660] width 139 height 29
click at [451, 662] on input "3" at bounding box center [392, 660] width 139 height 29
click at [451, 662] on input "2" at bounding box center [392, 660] width 139 height 29
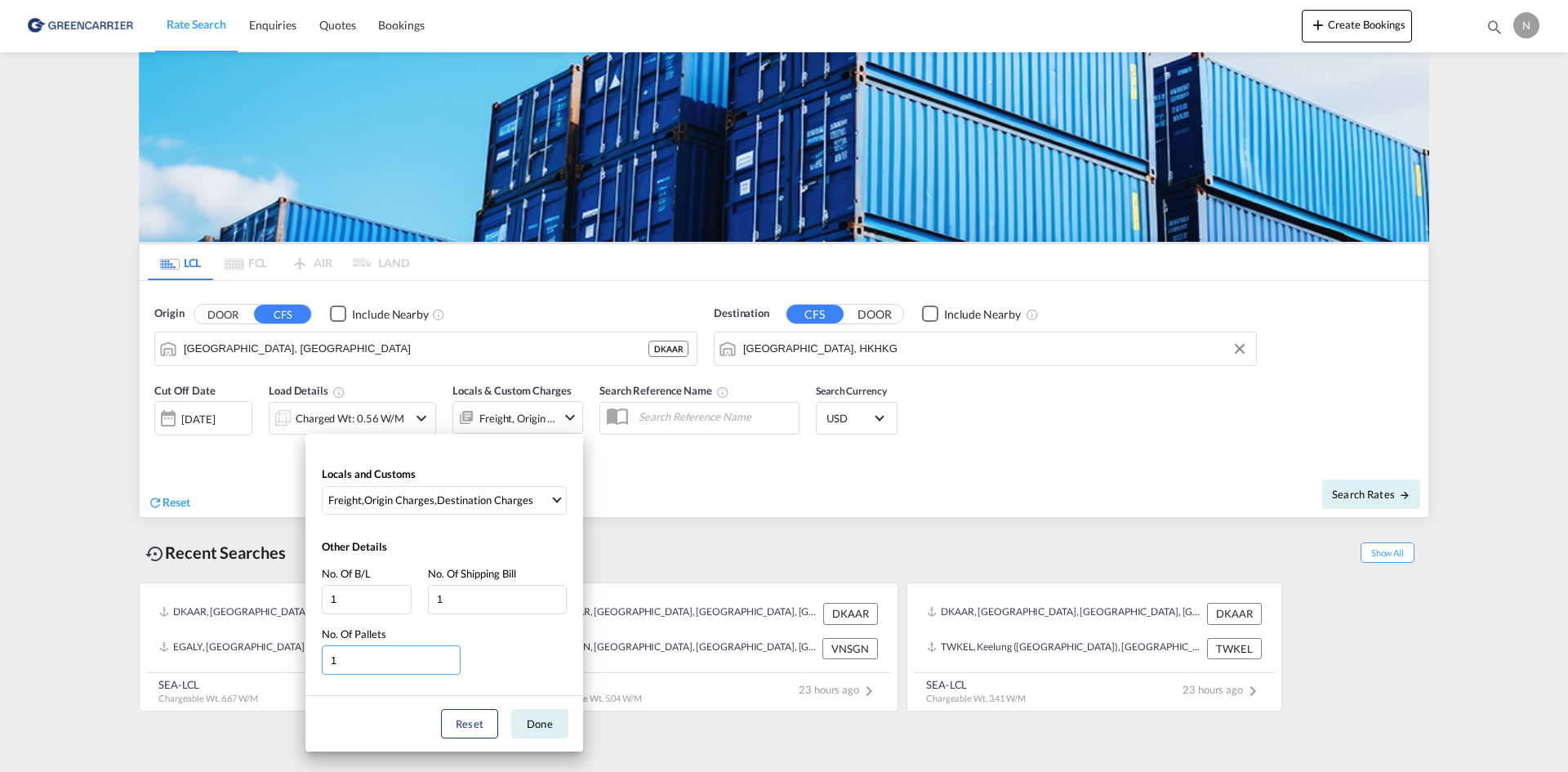
type input "1"
click at [451, 662] on input "1" at bounding box center [392, 660] width 139 height 29
click at [534, 724] on button "Done" at bounding box center [540, 723] width 57 height 29
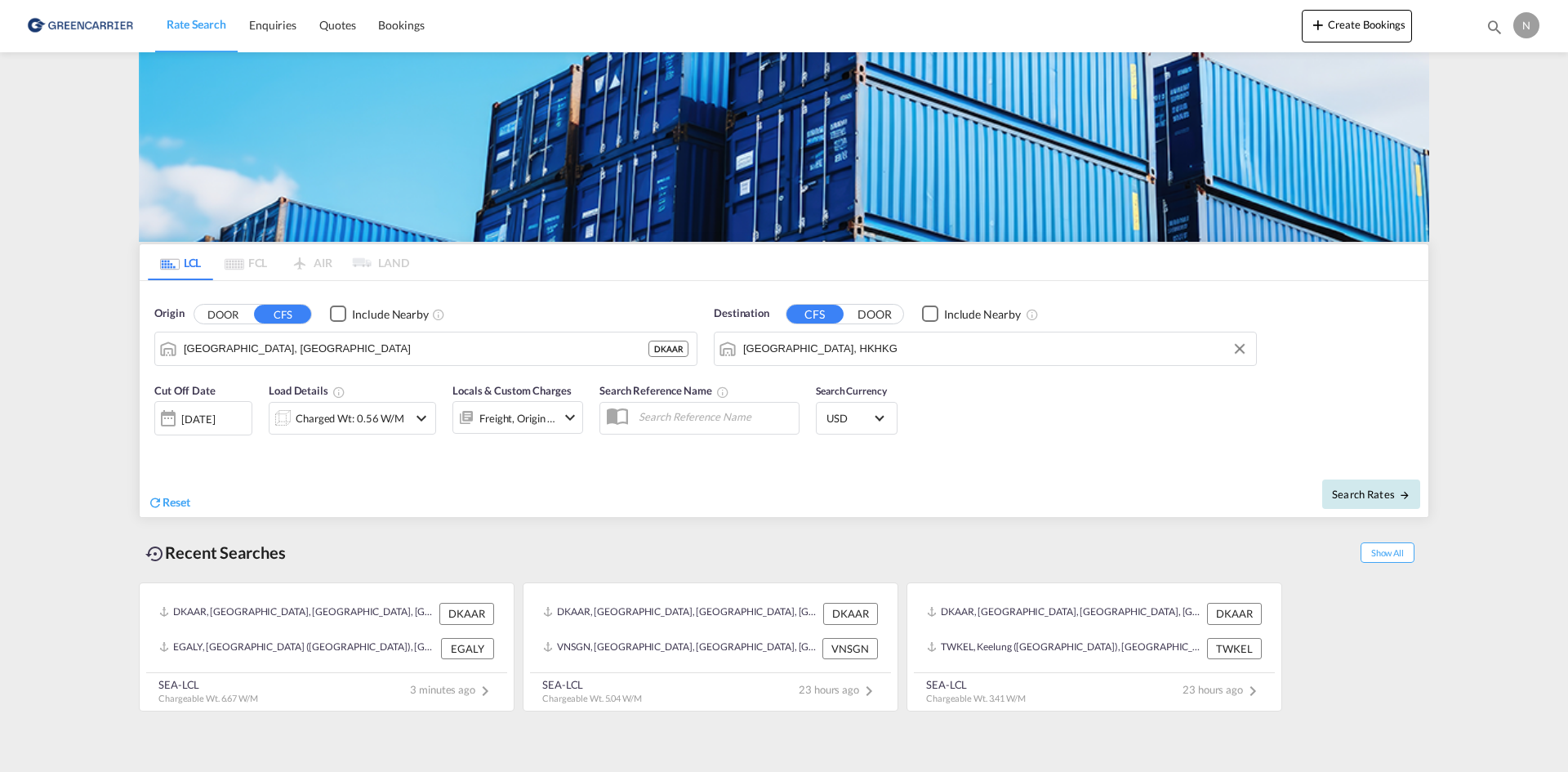
click at [1348, 495] on span "Search Rates" at bounding box center [1371, 494] width 78 height 13
type input "DKAAR to HKHKG / 26 Aug 2025"
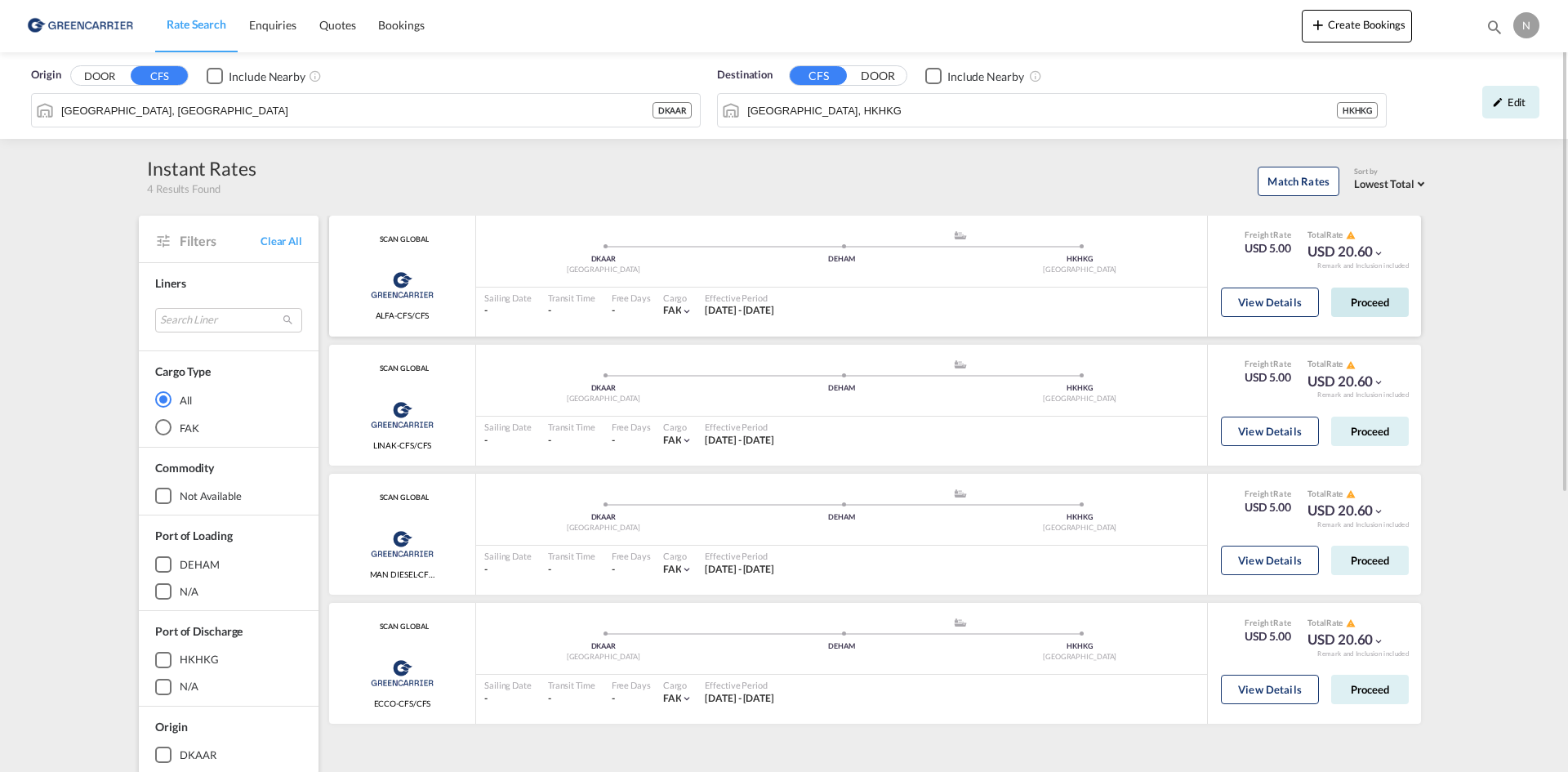
click at [1366, 295] on button "Proceed" at bounding box center [1370, 302] width 77 height 29
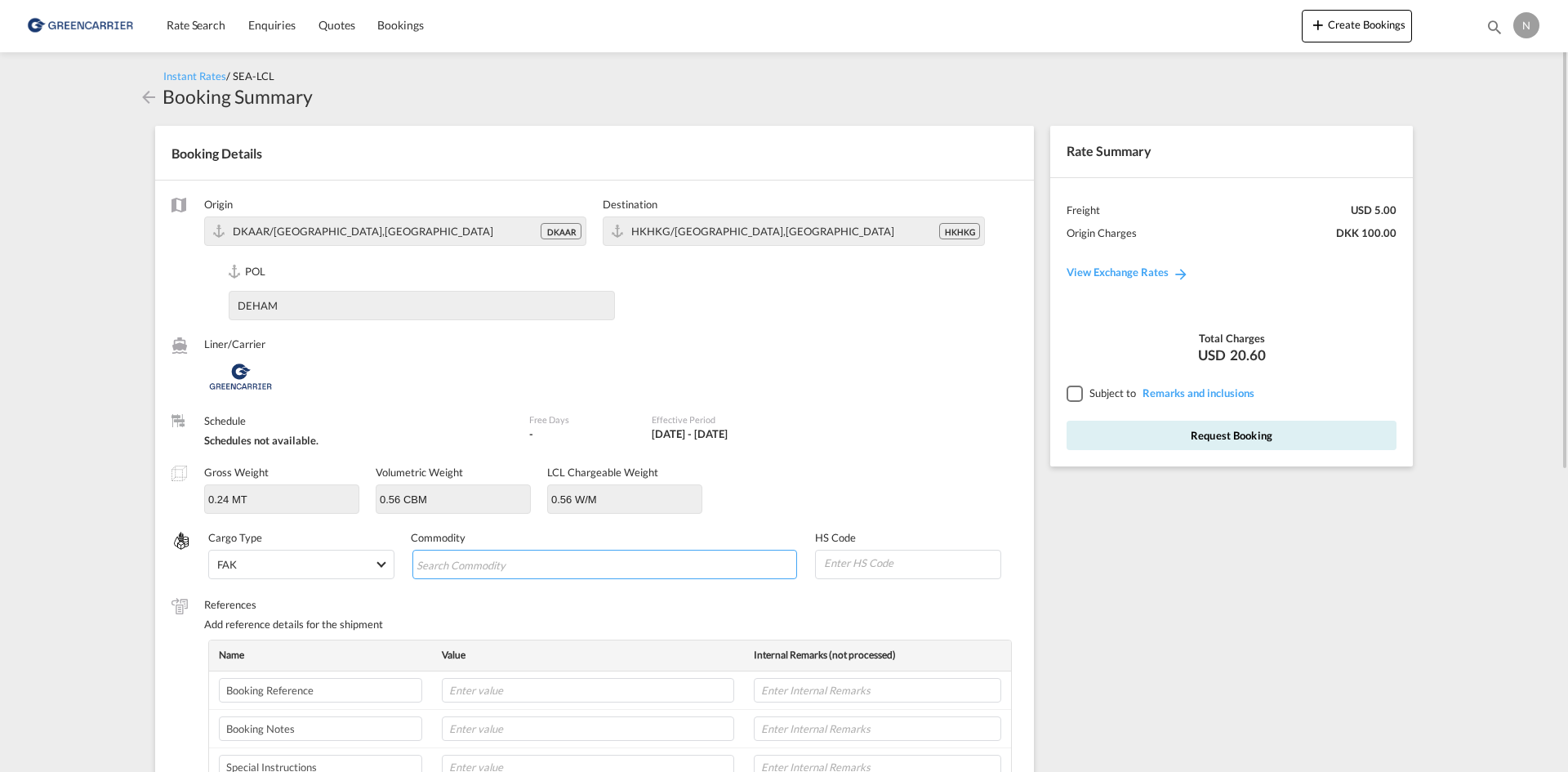
click at [518, 566] on input "Chips input." at bounding box center [492, 565] width 149 height 26
type input "ENZYMES"
type input "350790"
click at [710, 691] on input "text" at bounding box center [588, 690] width 293 height 24
paste input "CPH32106747"
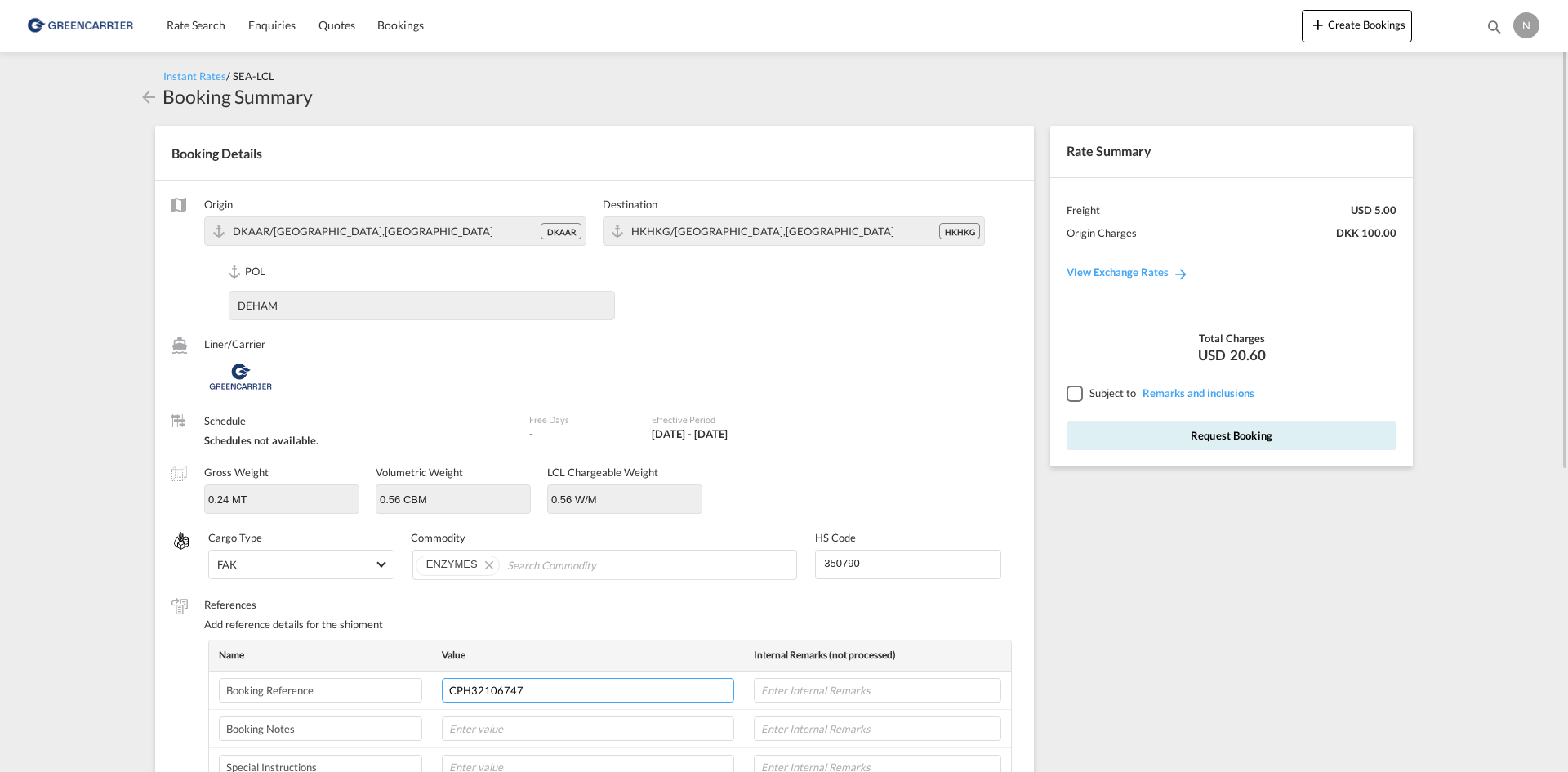
type input "CPH32106747"
type input "NOVONESIS"
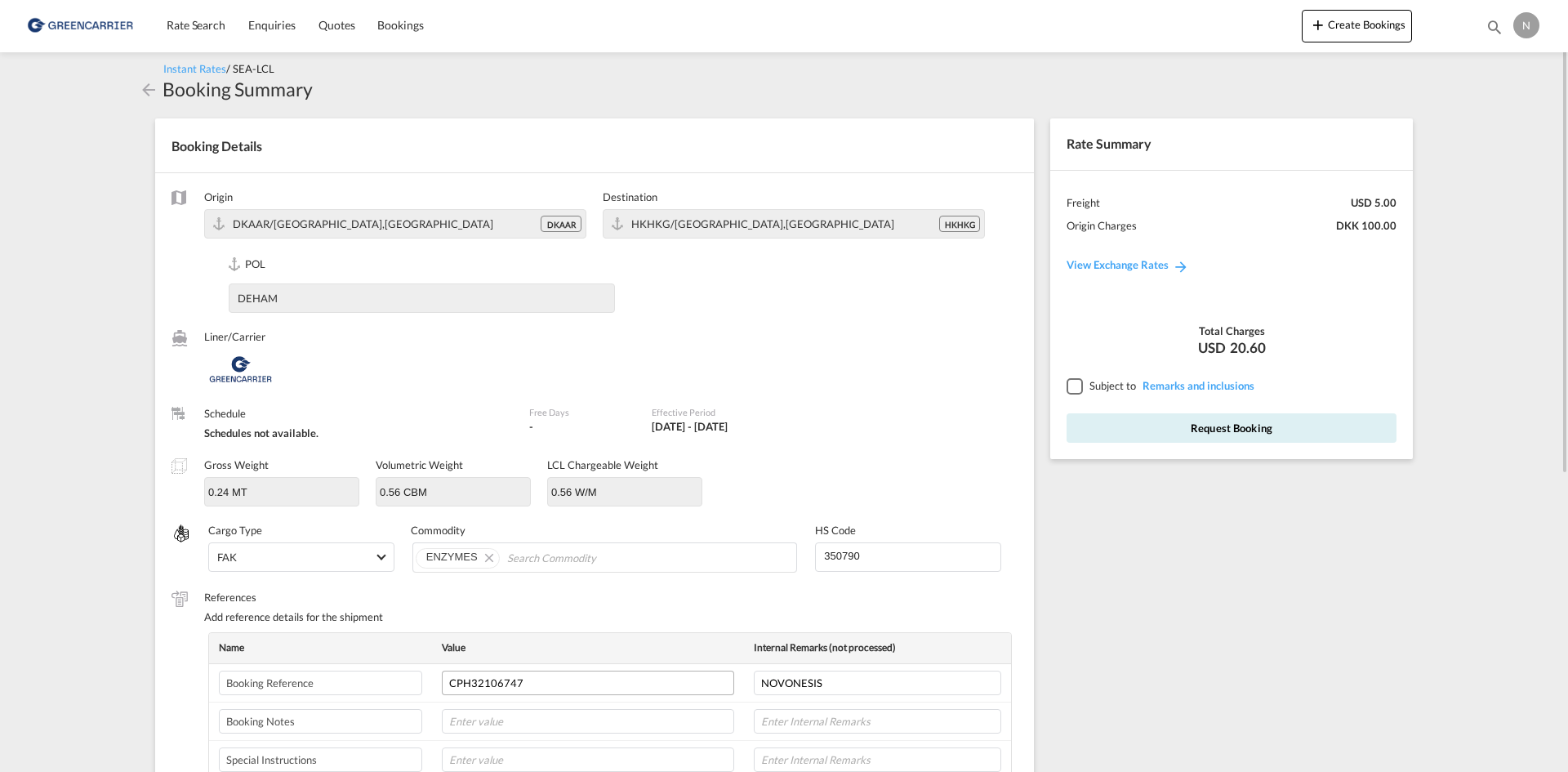
scroll to position [420, 0]
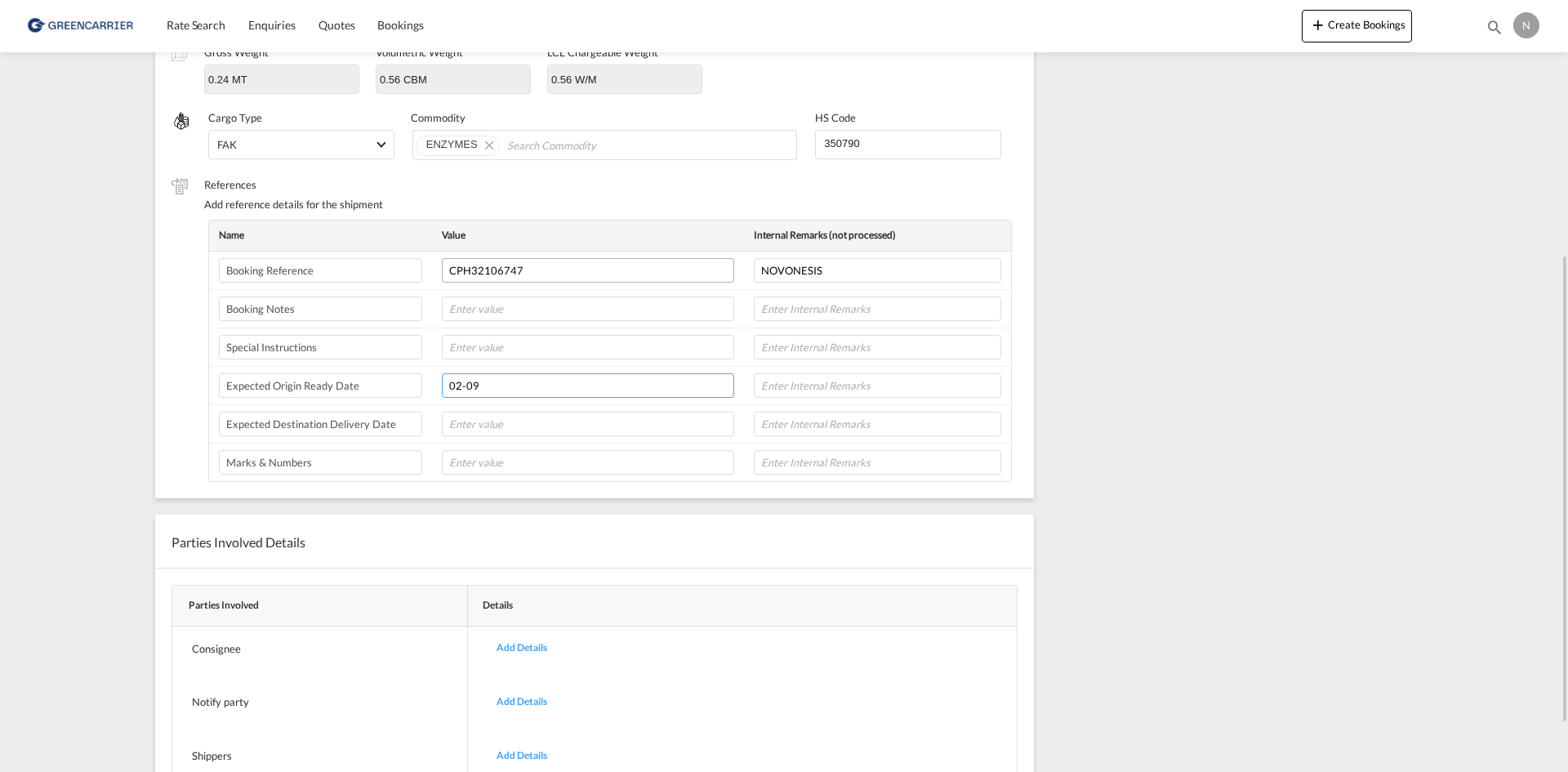
type input "02-09"
type input "8L"
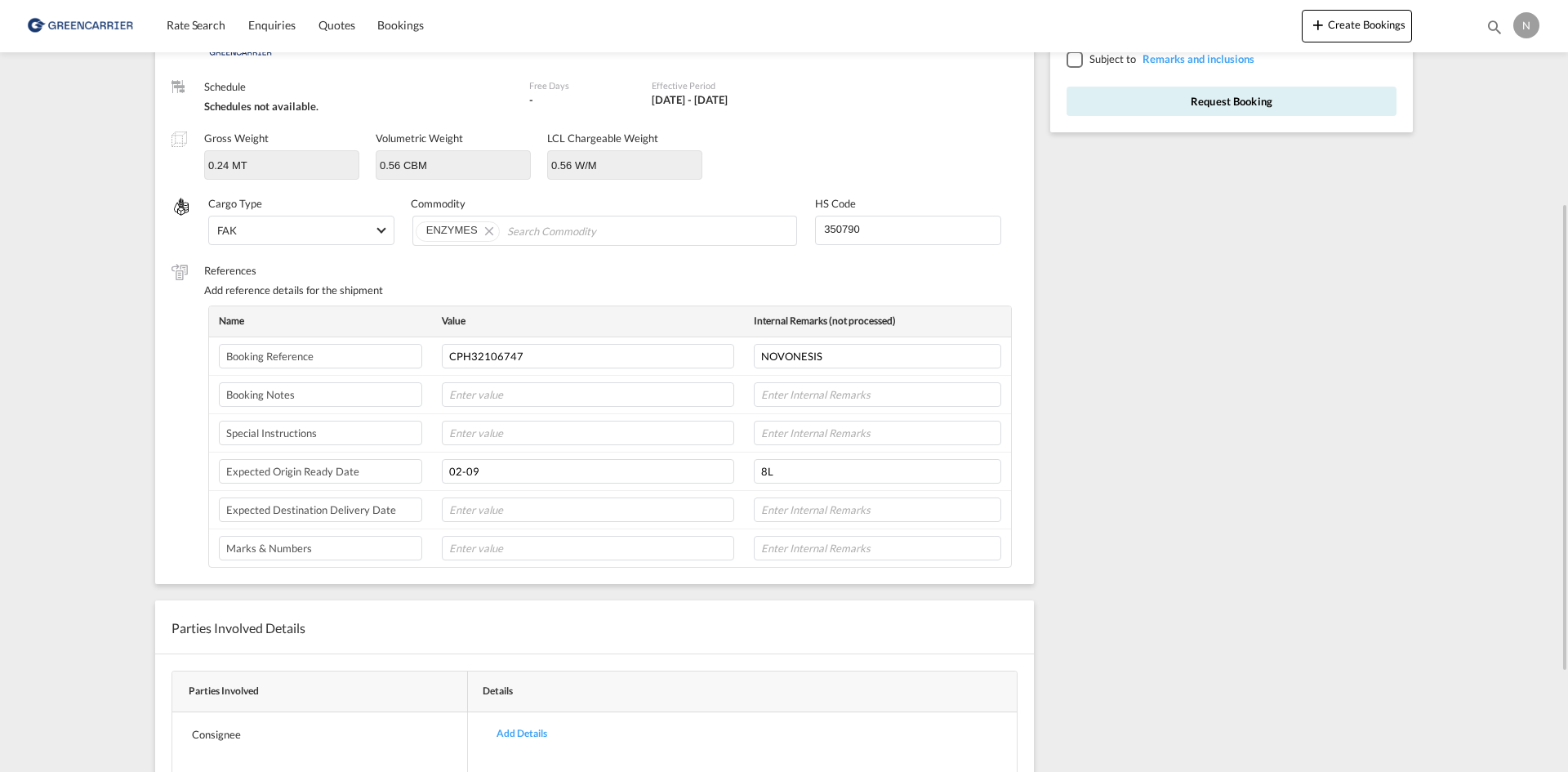
click at [1073, 62] on div at bounding box center [1075, 59] width 15 height 15
click at [1106, 112] on button "Request Booking" at bounding box center [1232, 101] width 330 height 29
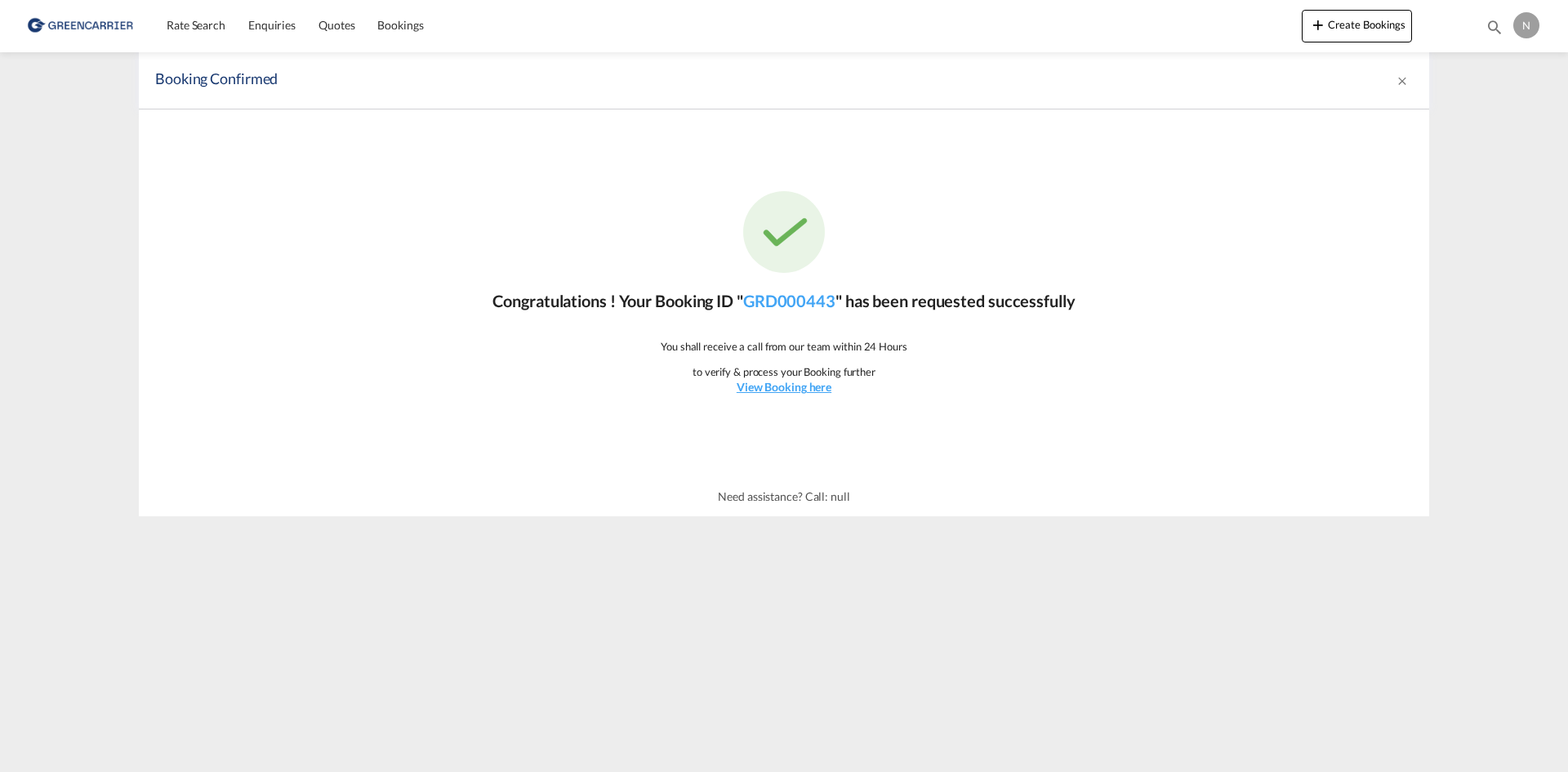
scroll to position [0, 0]
click at [153, 32] on div "Rate Search Enquiries Quotes Bookings Create Bookings Bookings Quotes Enquiries…" at bounding box center [784, 25] width 1519 height 50
drag, startPoint x: 186, startPoint y: 31, endPoint x: 15, endPoint y: 83, distance: 178.7
click at [187, 31] on span "Rate Search" at bounding box center [196, 24] width 59 height 14
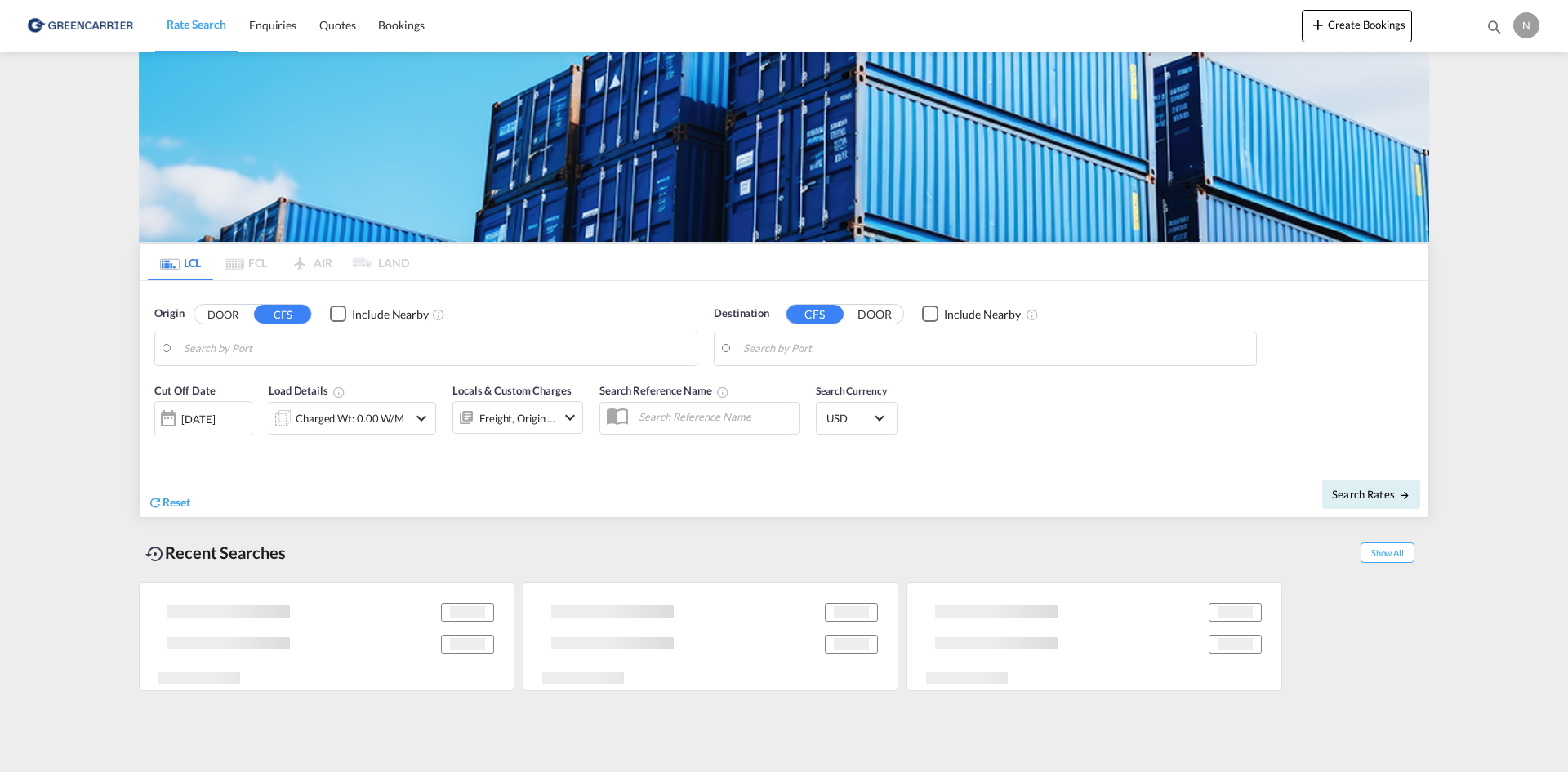
type input "Aarhus, DKAAR"
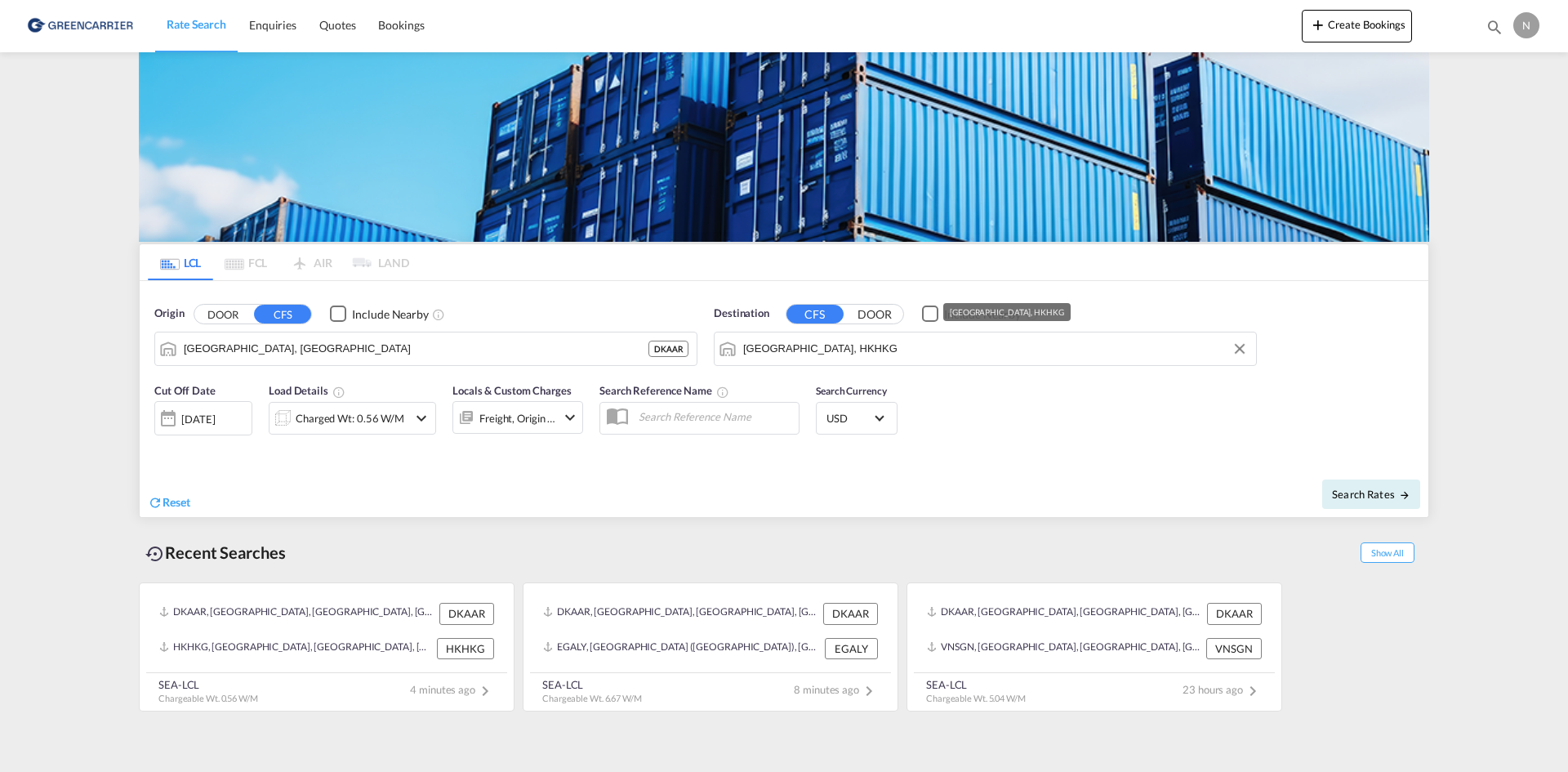
click at [910, 350] on input "Hong Kong, HKHKG" at bounding box center [996, 348] width 505 height 24
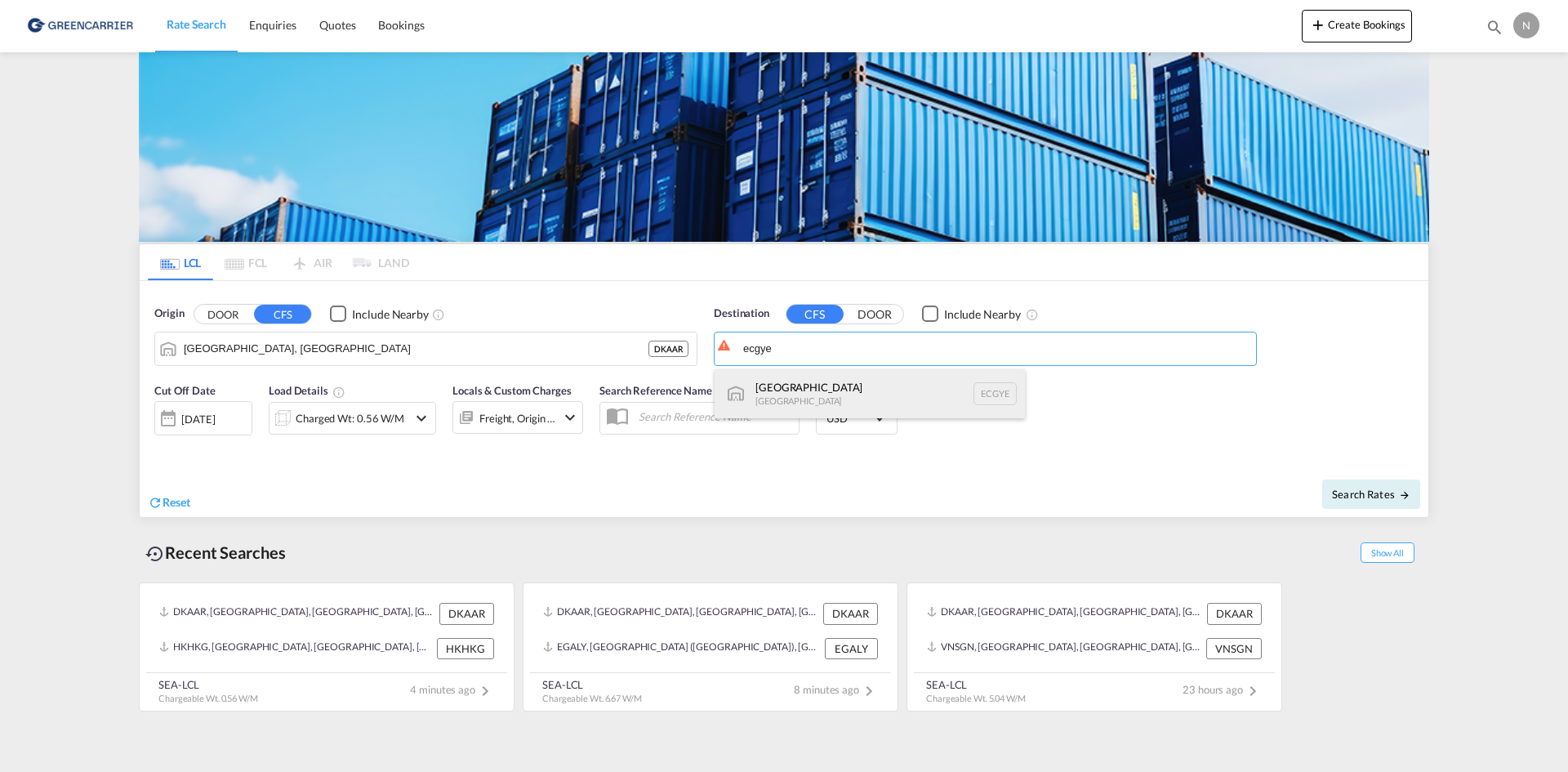
click at [809, 389] on div "Guayaquil Ecuador ECGYE" at bounding box center [870, 394] width 310 height 49
type input "Guayaquil, ECGYE"
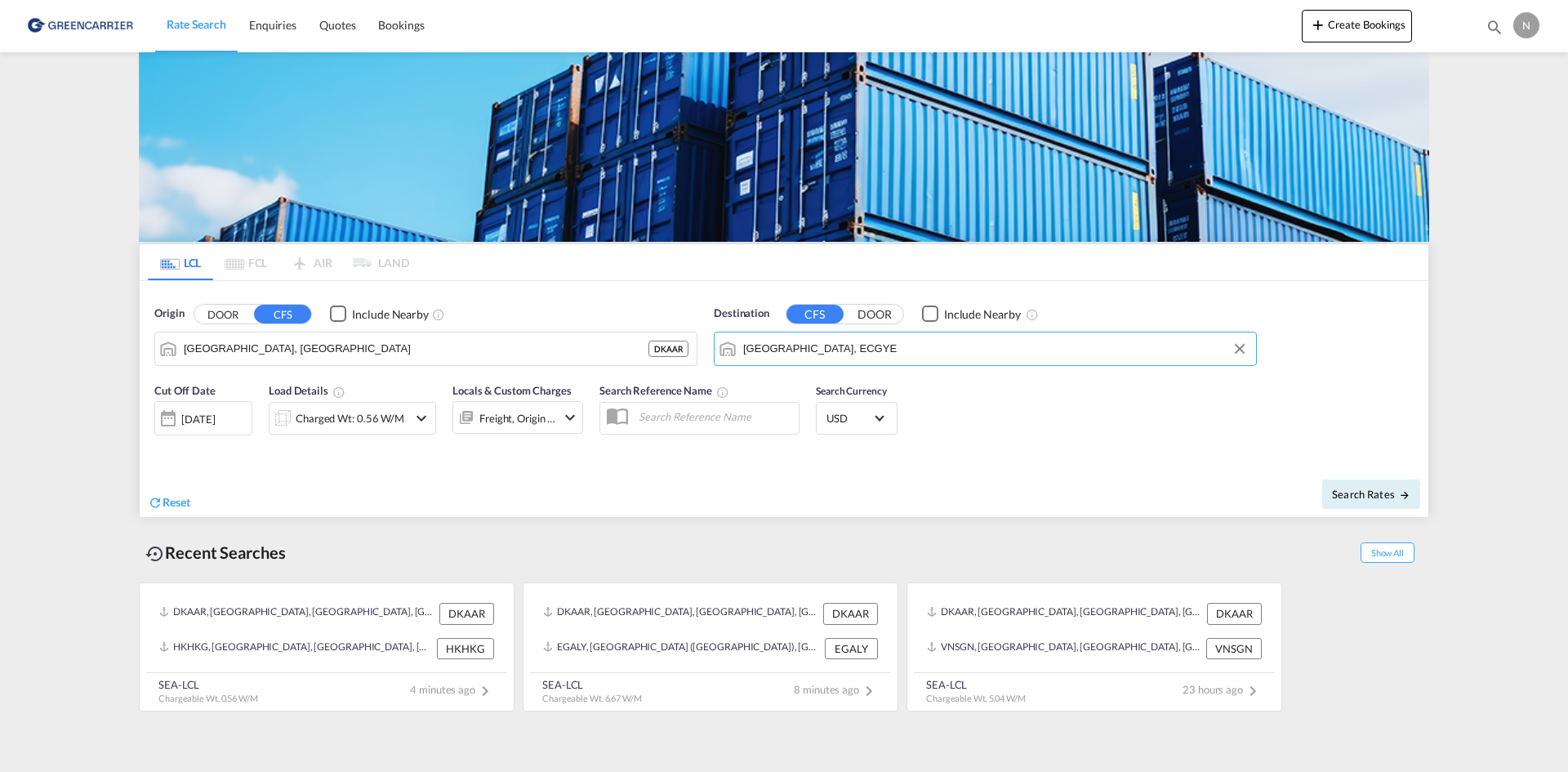
click at [331, 421] on div "Charged Wt: 0.56 W/M" at bounding box center [349, 418] width 108 height 23
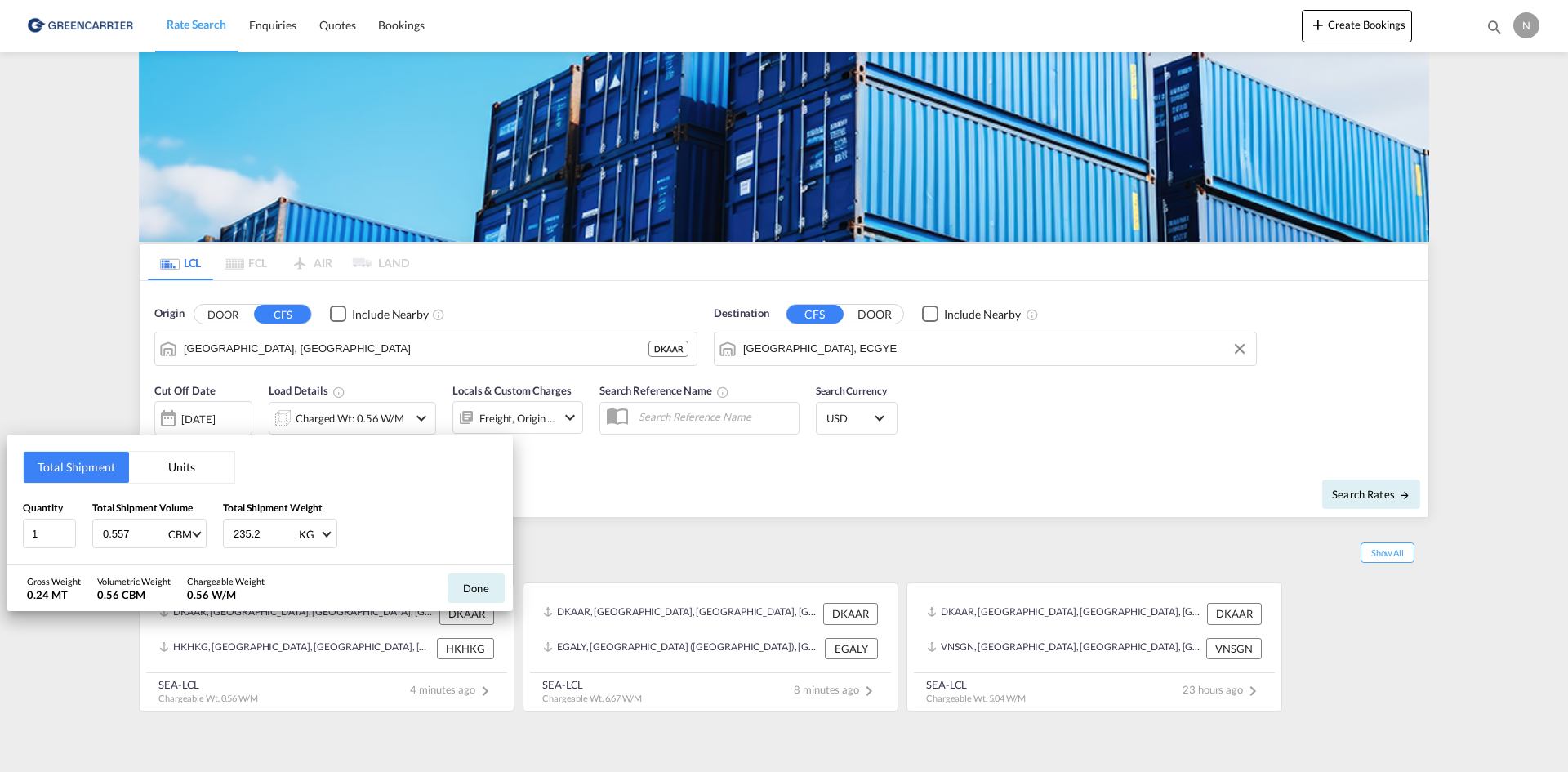
click at [130, 542] on input "0.557" at bounding box center [134, 533] width 65 height 28
type input "0.288"
type input "167.650"
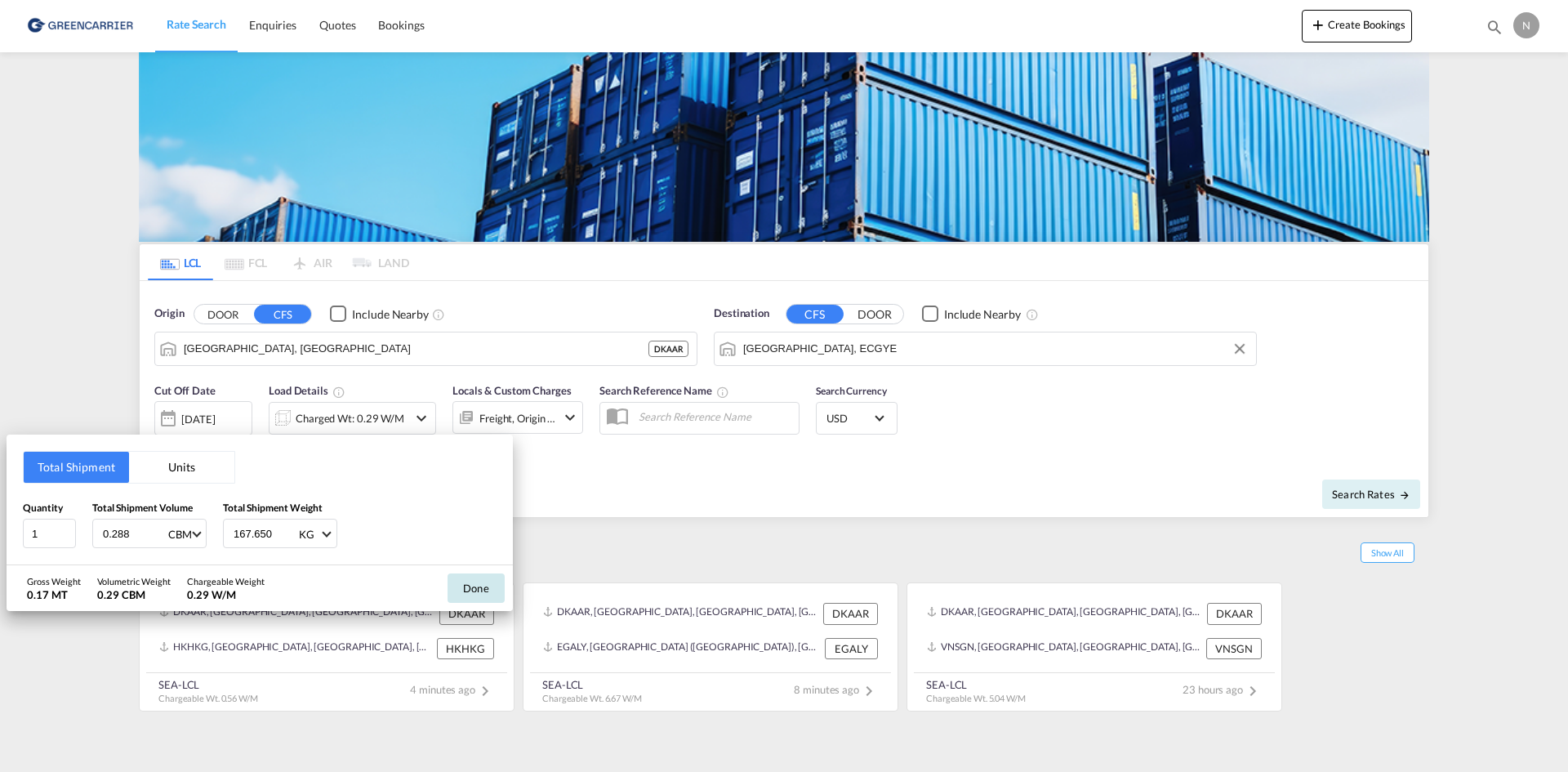
click at [485, 592] on button "Done" at bounding box center [477, 588] width 57 height 29
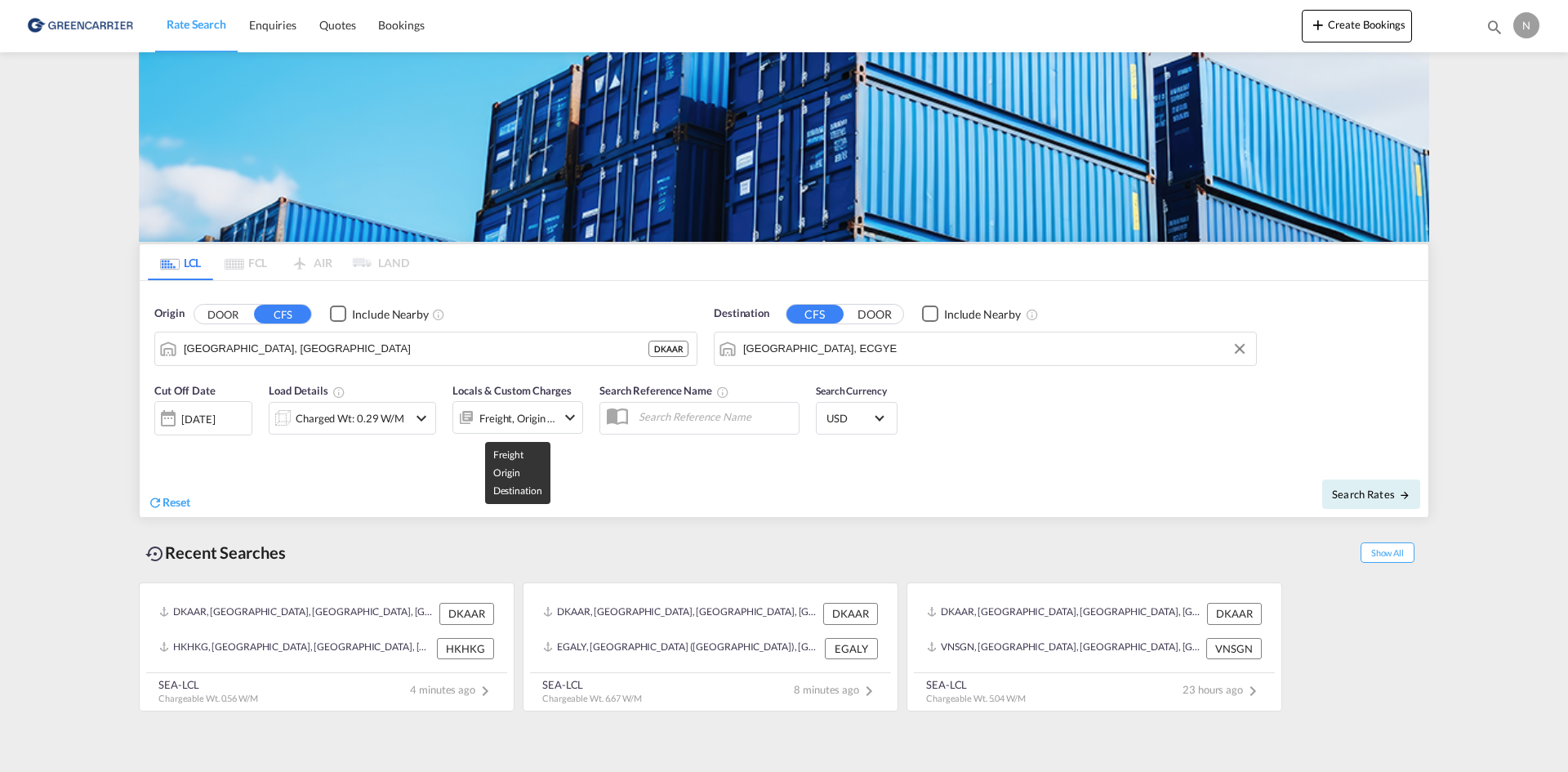
click at [502, 423] on div "Freight, Origin +1" at bounding box center [518, 418] width 77 height 23
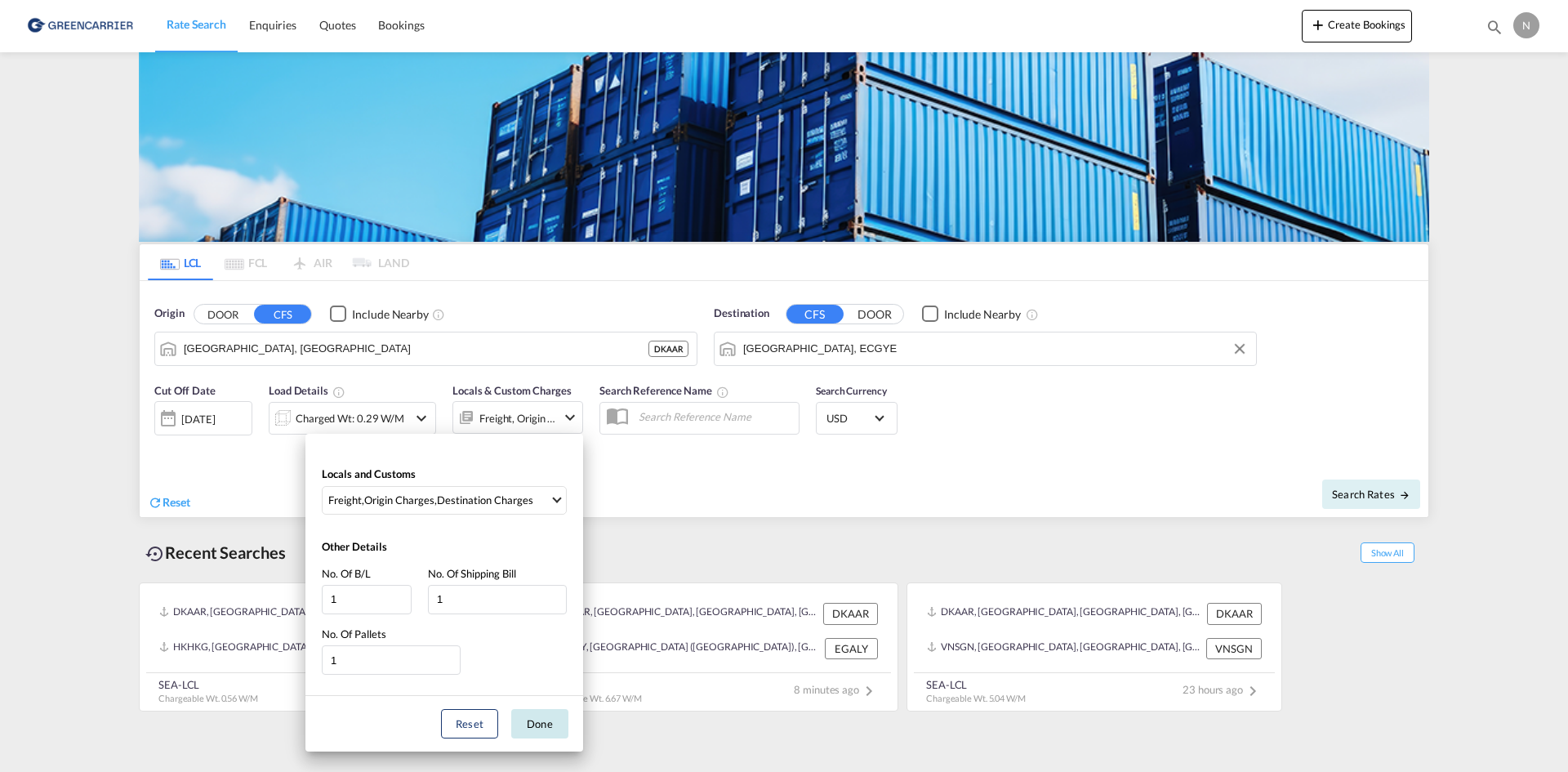
click at [522, 727] on button "Done" at bounding box center [540, 723] width 57 height 29
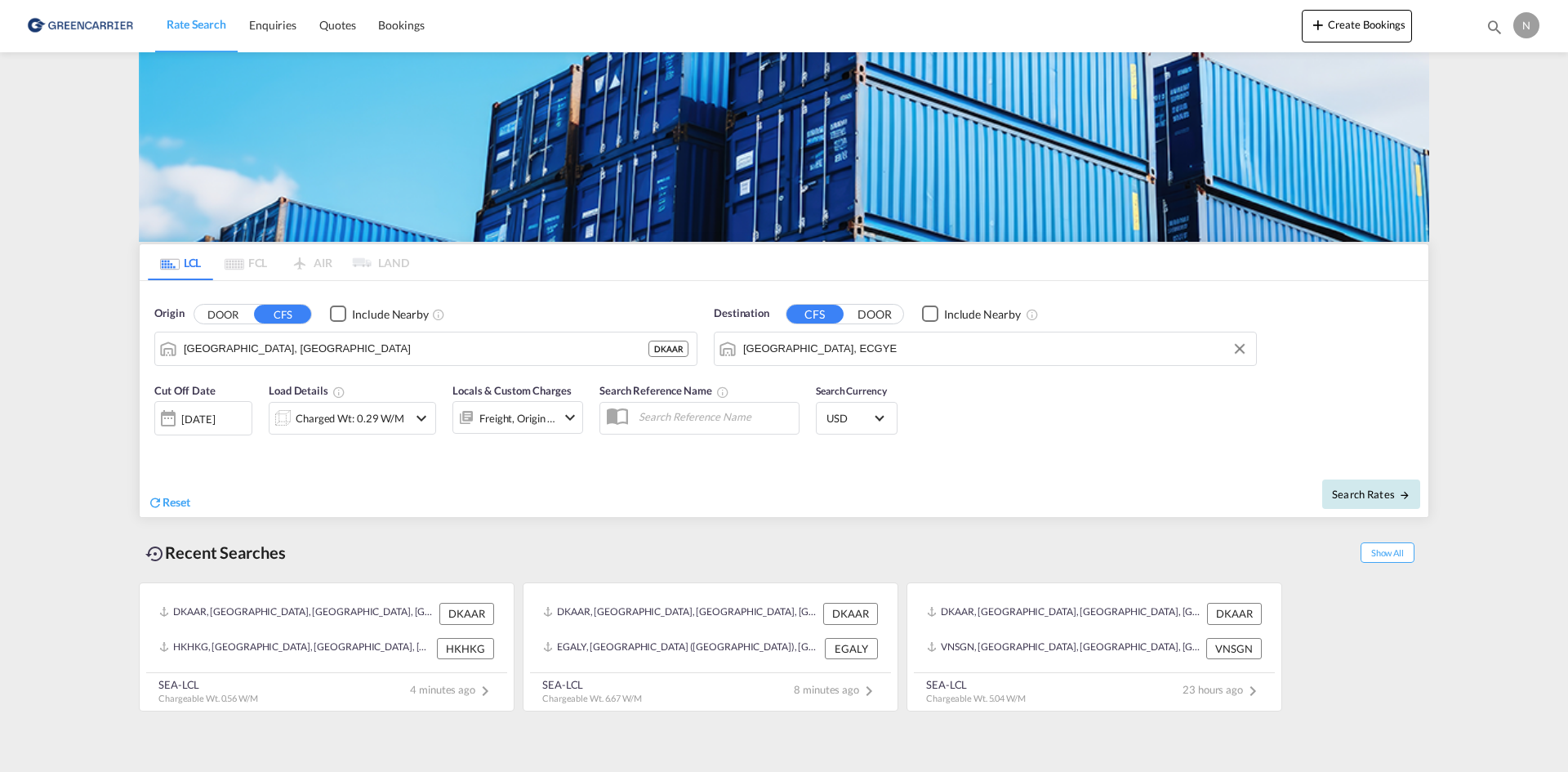
click at [1357, 503] on button "Search Rates" at bounding box center [1371, 494] width 98 height 29
type input "DKAAR to ECGYE / 26 Aug 2025"
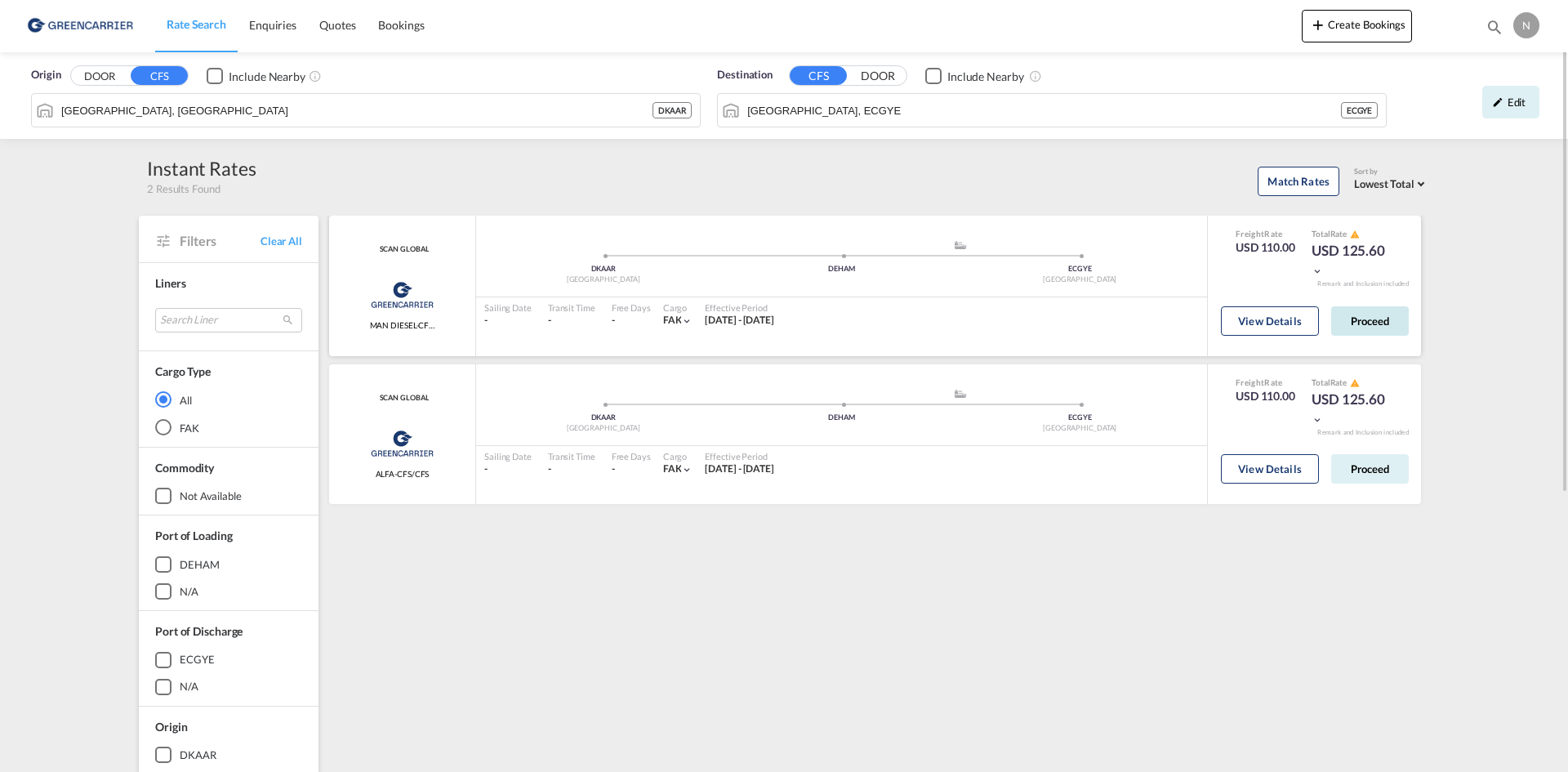
click at [1356, 322] on button "Proceed" at bounding box center [1370, 321] width 77 height 29
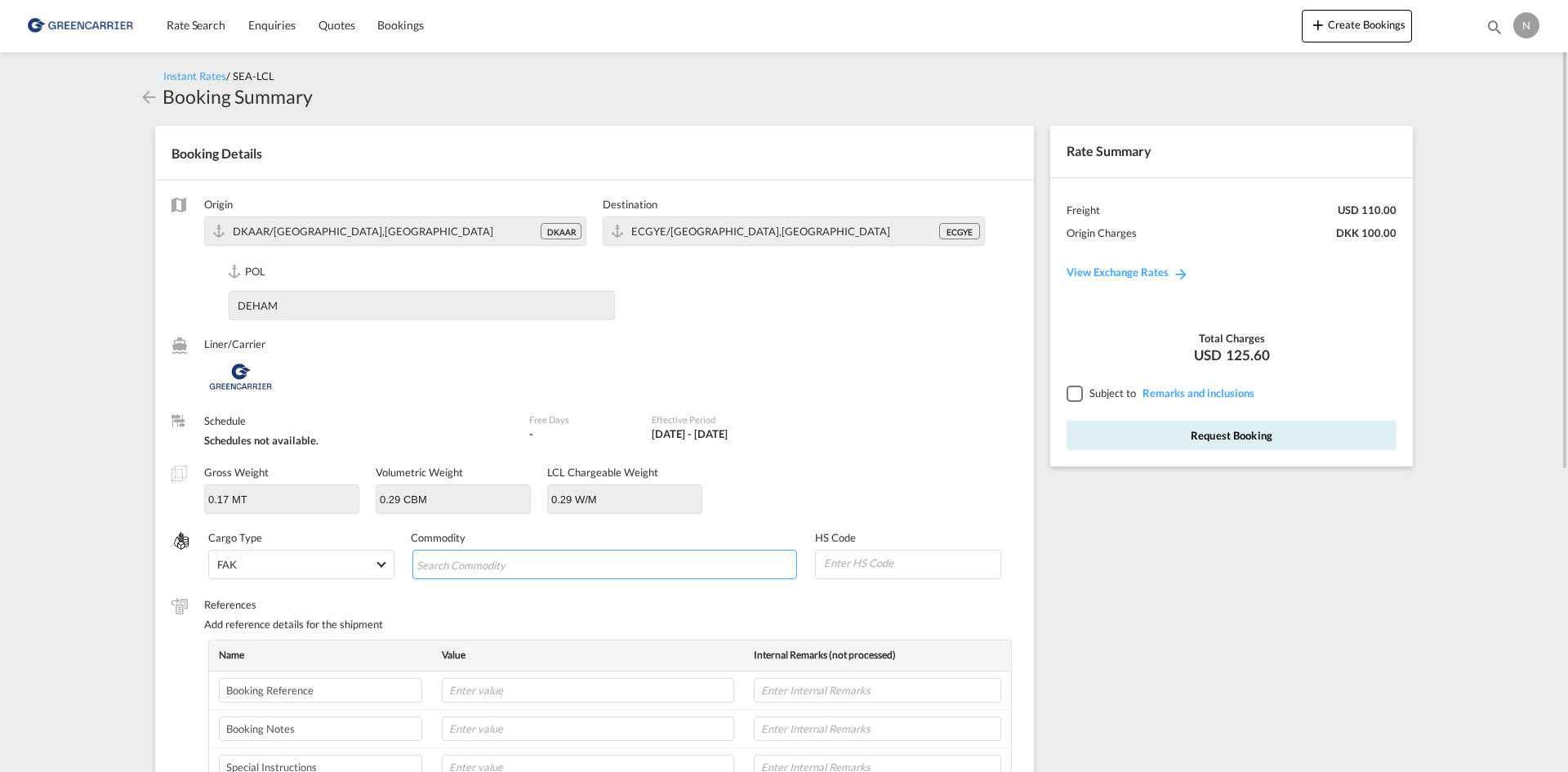
click at [497, 561] on input "Chips input." at bounding box center [492, 565] width 149 height 26
type input "ENZYMES"
type input "350790"
click at [525, 690] on input "text" at bounding box center [588, 690] width 293 height 24
paste input "CPH32106748"
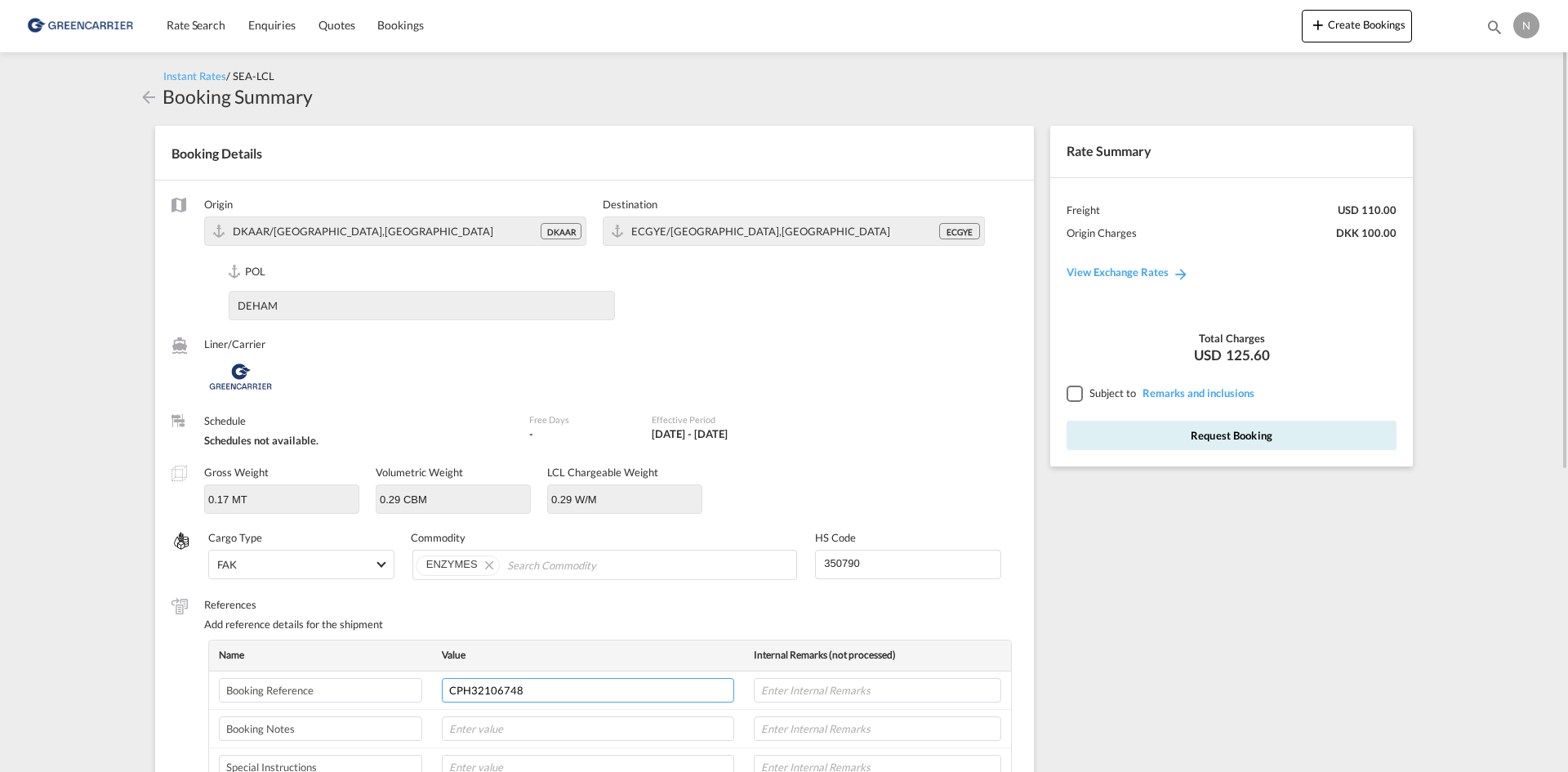
type input "CPH32106748"
type input "NOVONESIS"
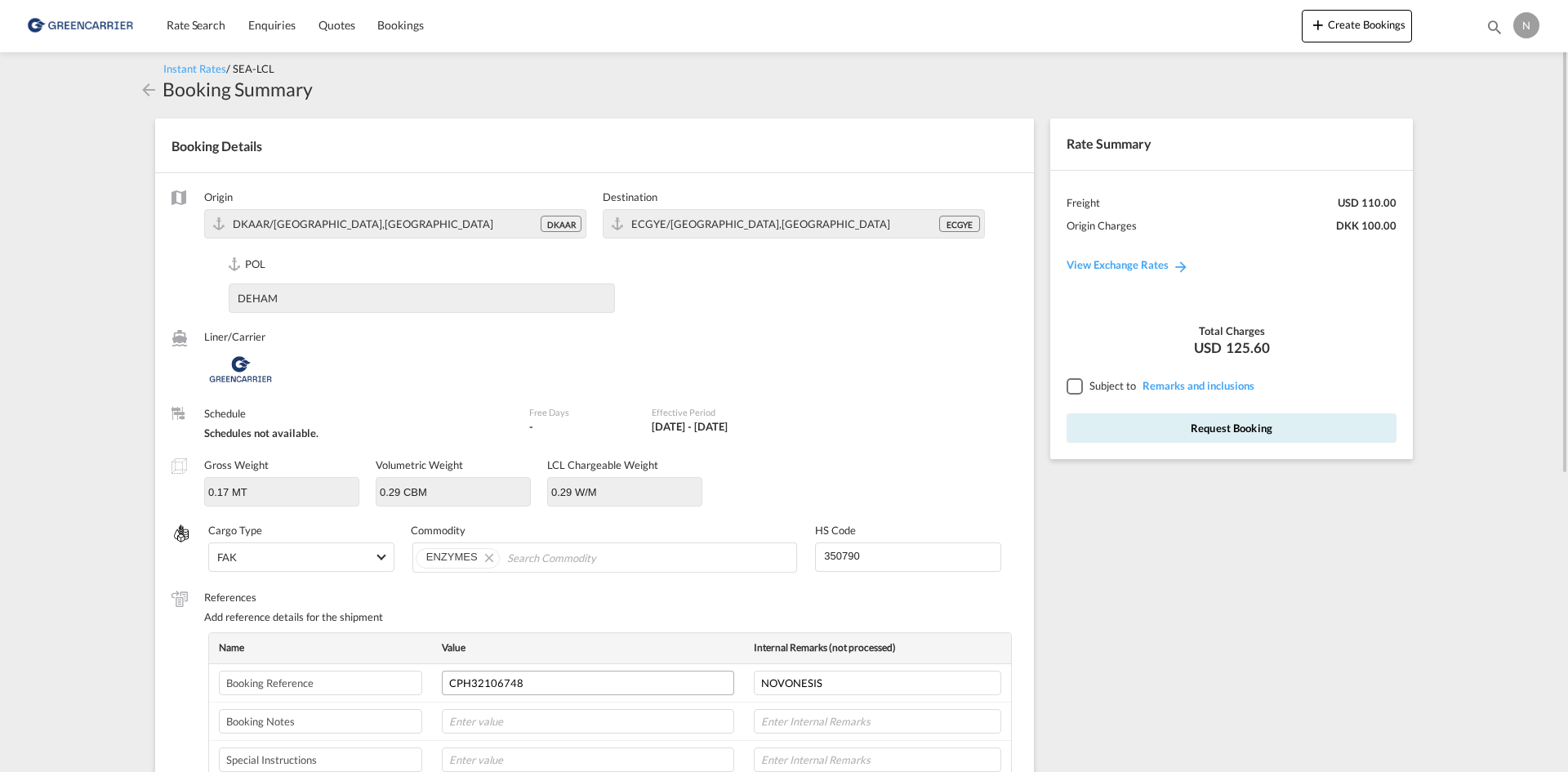
scroll to position [420, 0]
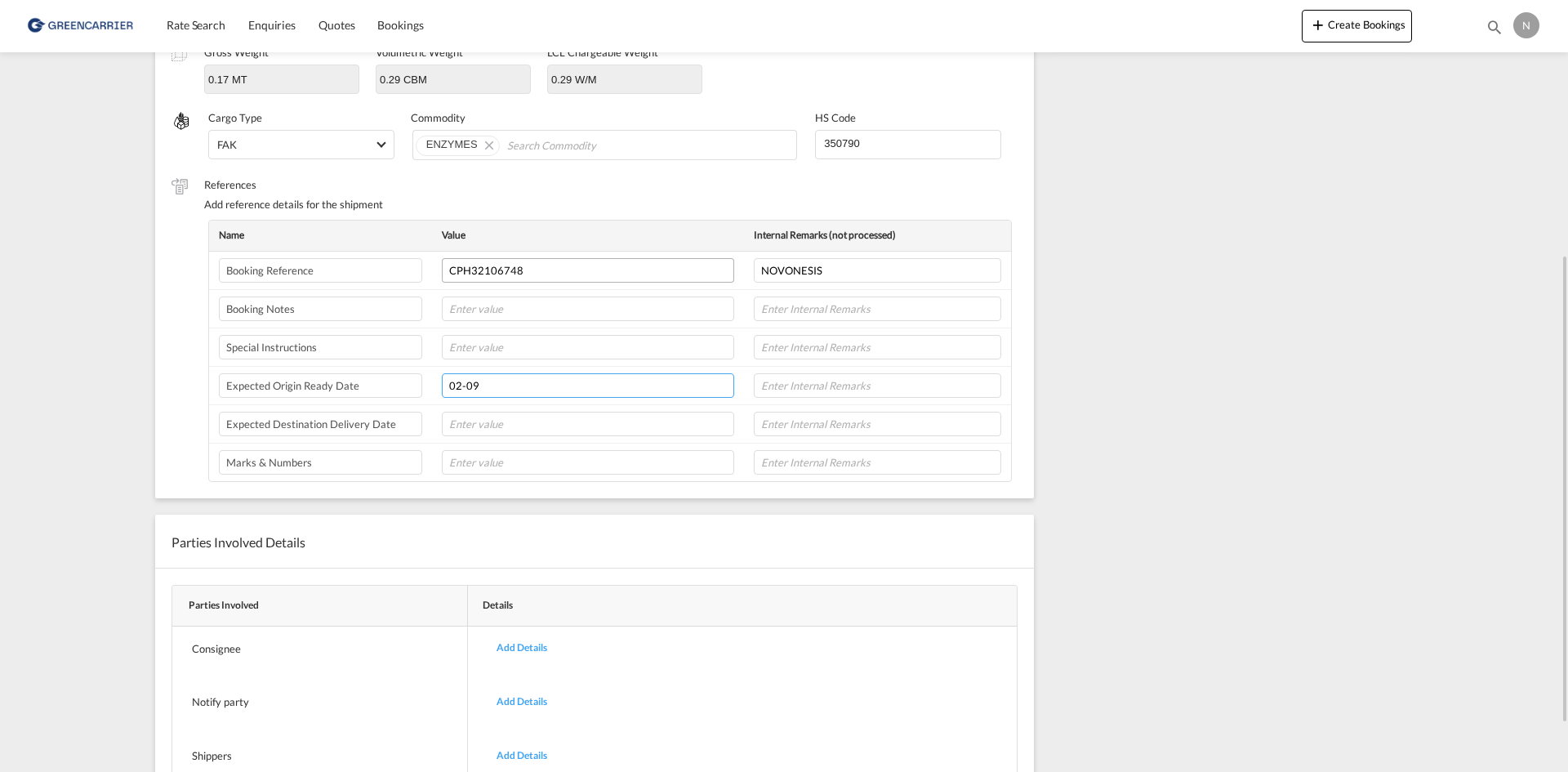
type input "02-09"
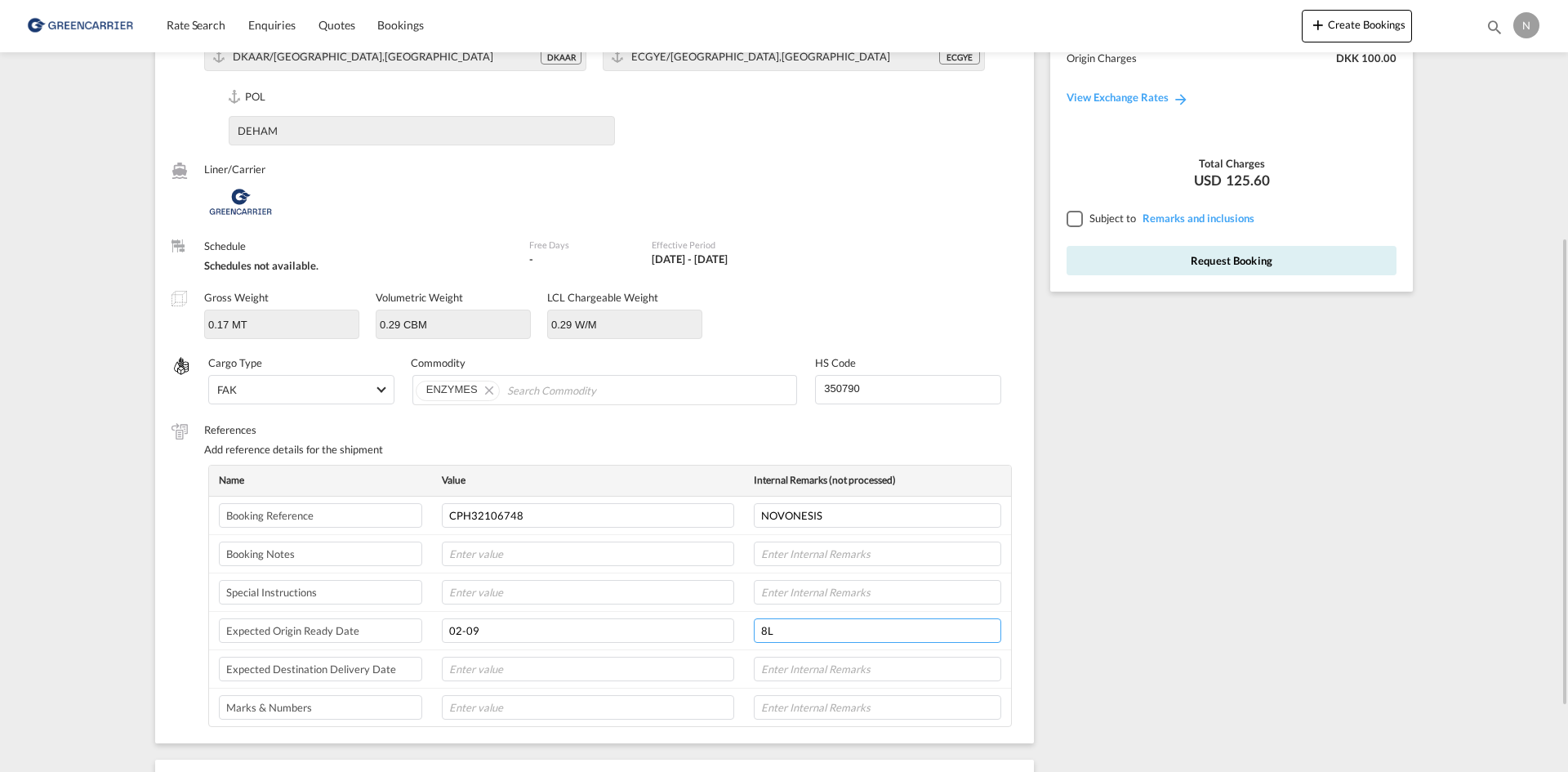
scroll to position [93, 0]
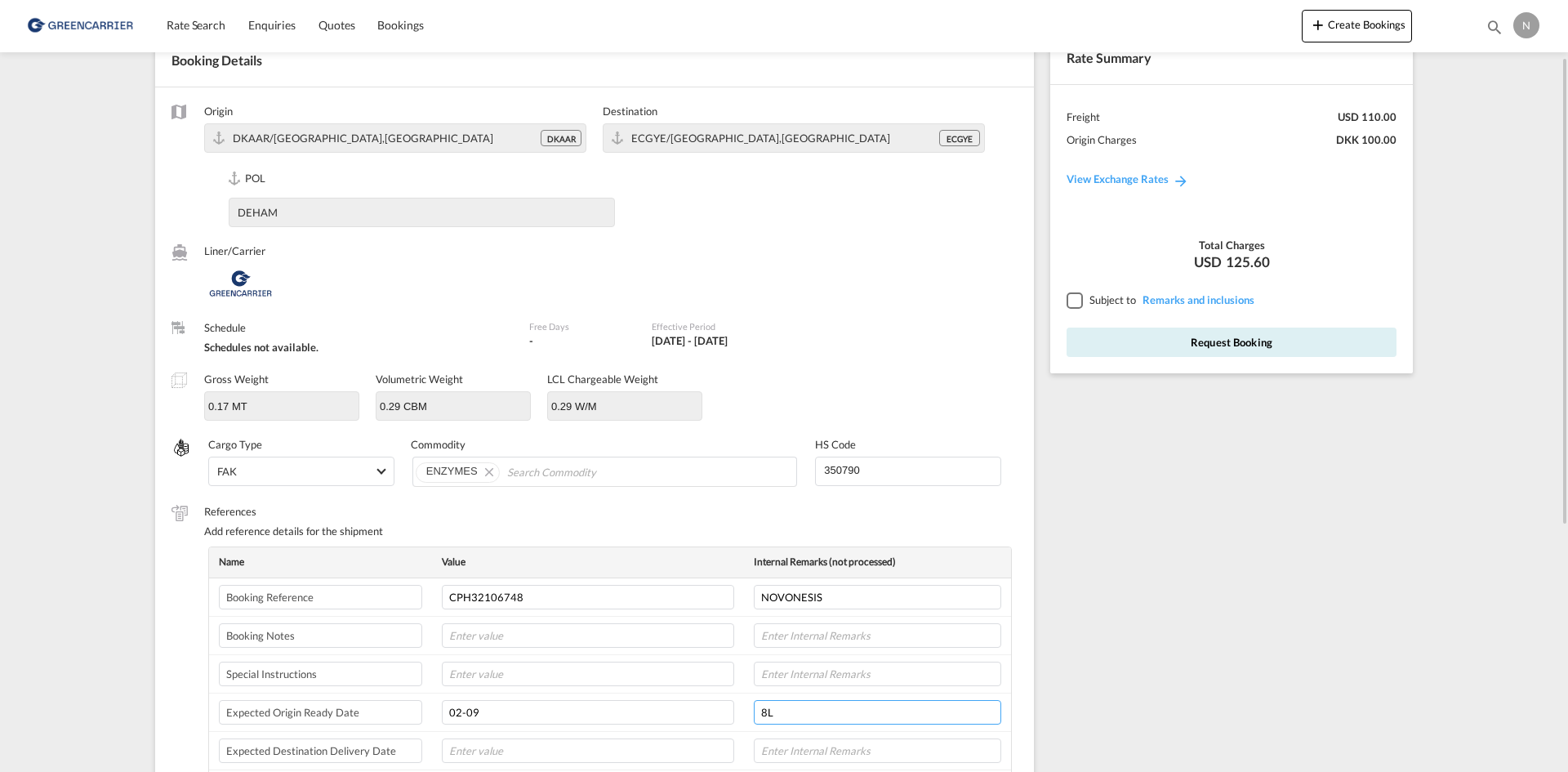
type input "8L"
click at [1067, 302] on div at bounding box center [1075, 300] width 15 height 15
click at [1097, 336] on button "Request Booking" at bounding box center [1232, 342] width 330 height 29
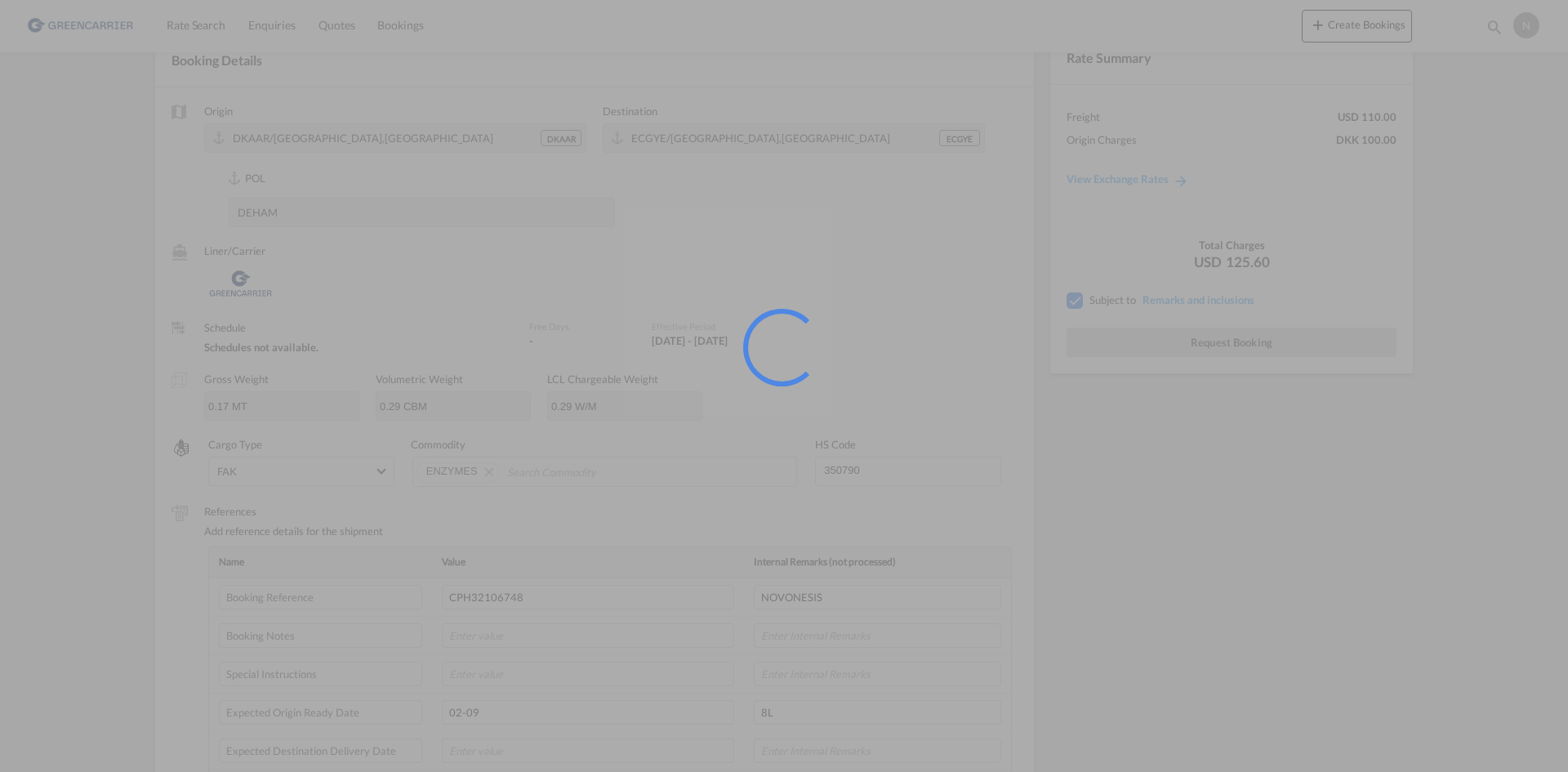
scroll to position [0, 0]
